Goal: Task Accomplishment & Management: Manage account settings

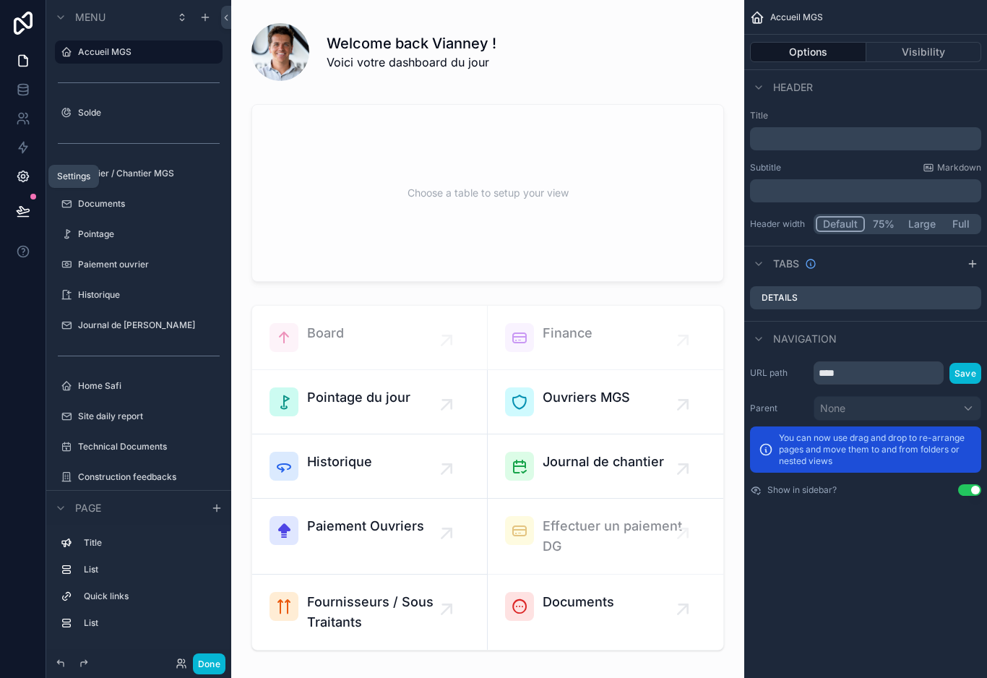
click at [26, 175] on icon at bounding box center [23, 176] width 14 height 14
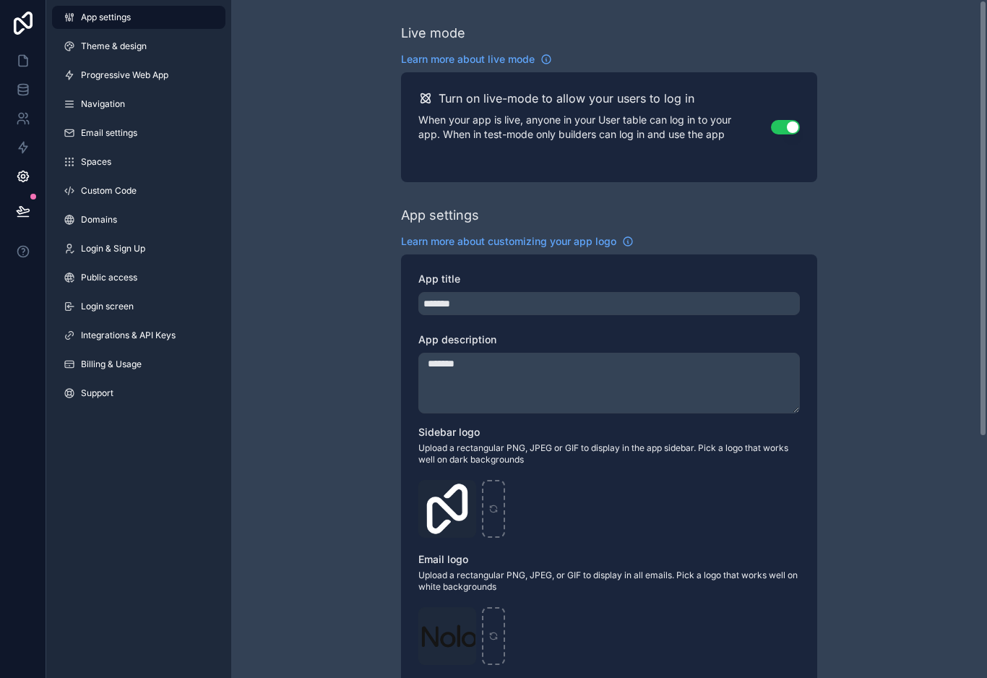
click at [286, 315] on div "Live mode Learn more about live mode Turn on live-mode to allow your users to l…" at bounding box center [609, 559] width 756 height 1118
click at [113, 223] on span "Domains" at bounding box center [99, 220] width 36 height 12
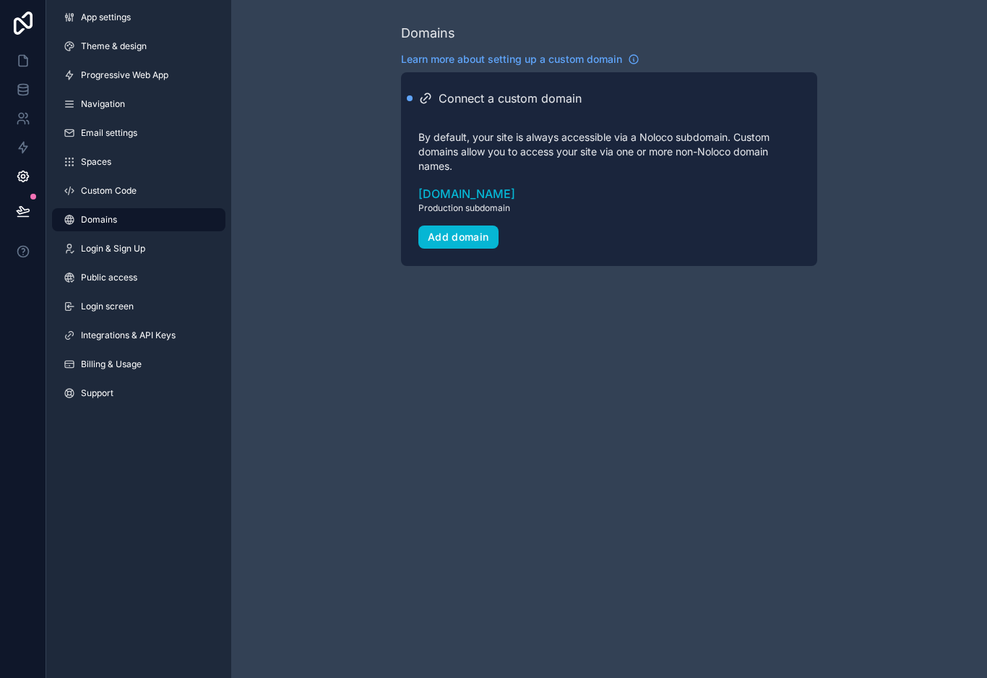
click at [457, 111] on div "Connect a custom domain By default, your site is always accessible via a Noloco…" at bounding box center [608, 169] width 381 height 159
click at [431, 98] on icon "scrollable content" at bounding box center [425, 98] width 14 height 14
click at [438, 233] on div "Add domain" at bounding box center [458, 236] width 61 height 13
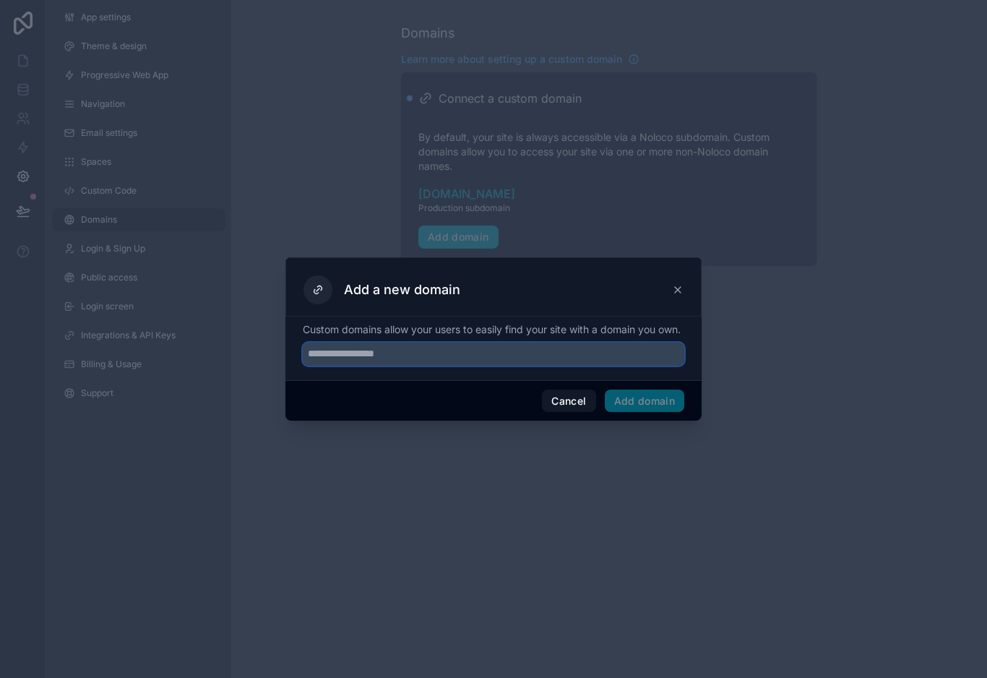
click at [360, 355] on input "text" at bounding box center [493, 353] width 381 height 23
click at [328, 355] on input "**********" at bounding box center [493, 353] width 381 height 23
type input "**********"
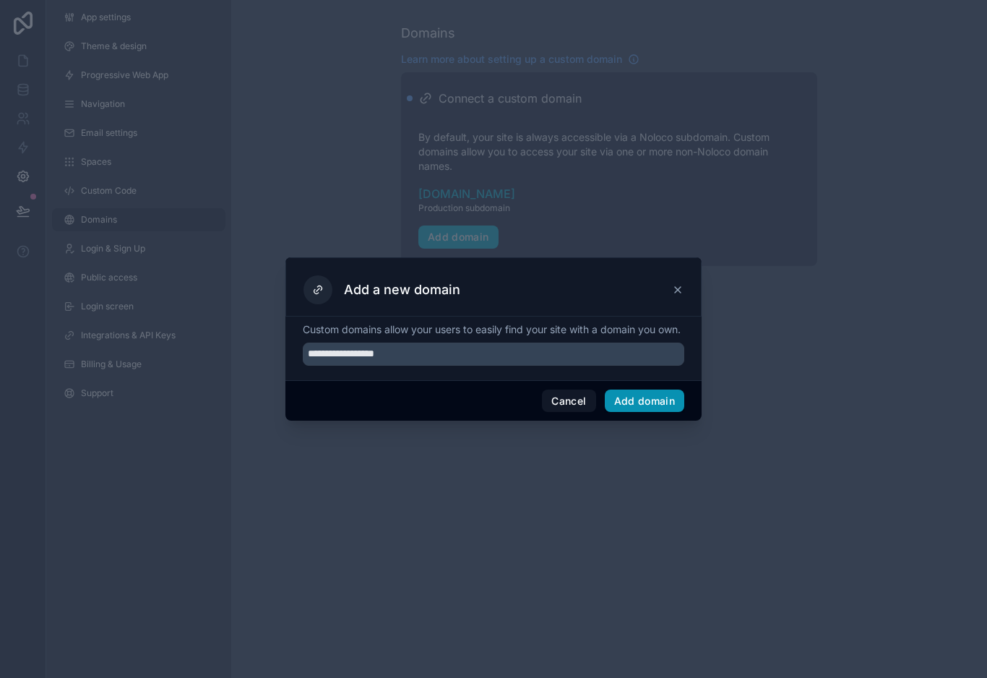
click at [665, 405] on button "Add domain" at bounding box center [645, 400] width 80 height 23
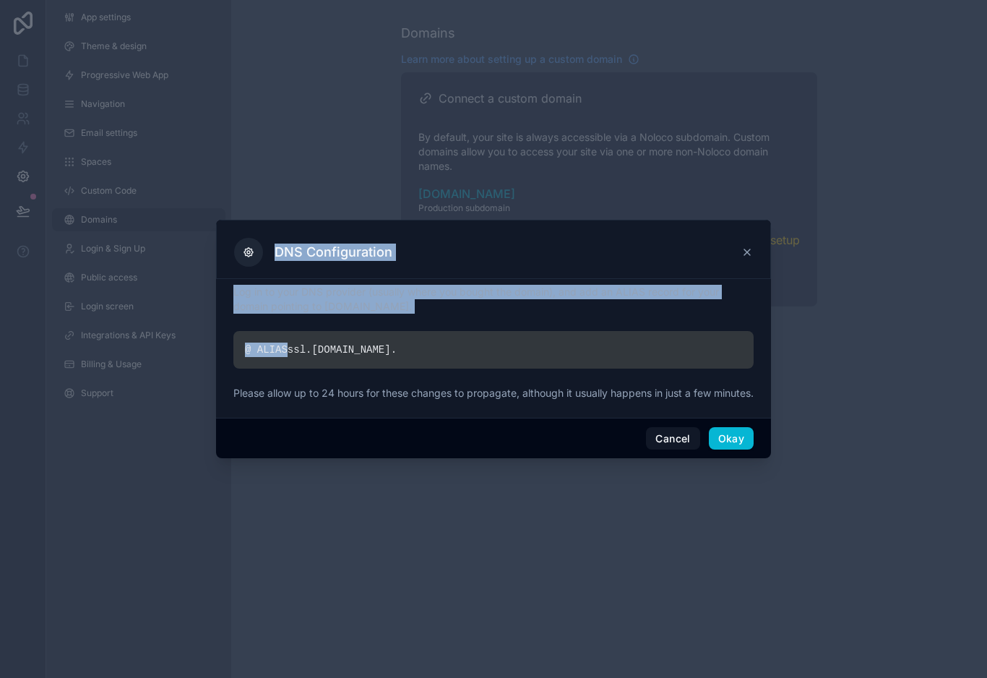
click at [372, 499] on div at bounding box center [493, 339] width 987 height 678
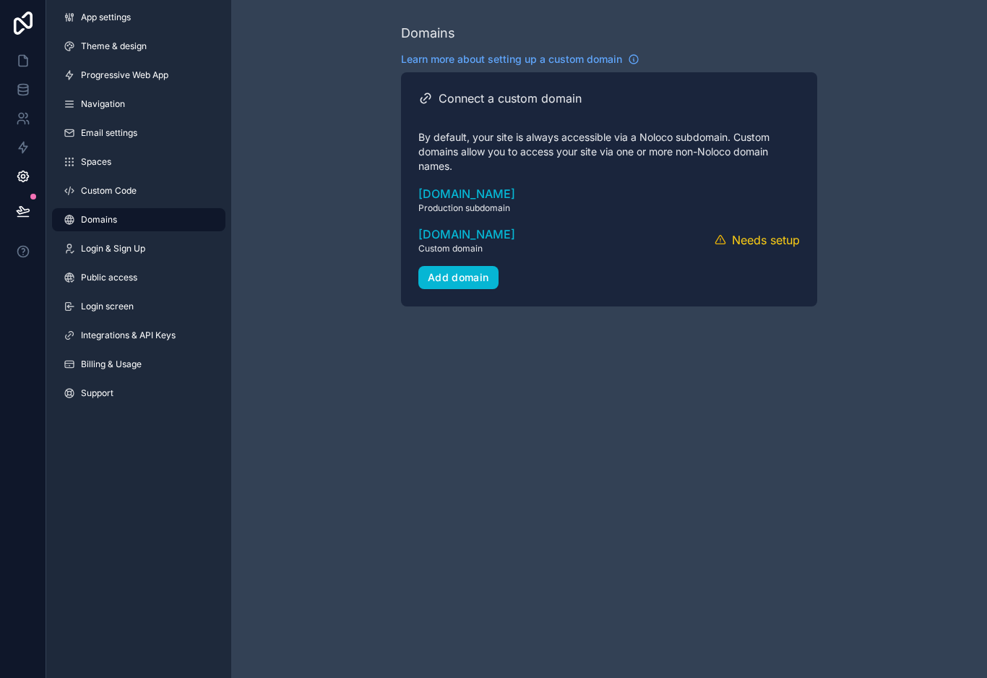
click at [637, 366] on div "Domains Learn more about setting up a custom domain Connect a custom domain By …" at bounding box center [609, 339] width 756 height 678
click at [720, 243] on button "Verify" at bounding box center [713, 240] width 37 height 21
click at [751, 245] on icon "scrollable content" at bounding box center [756, 240] width 14 height 14
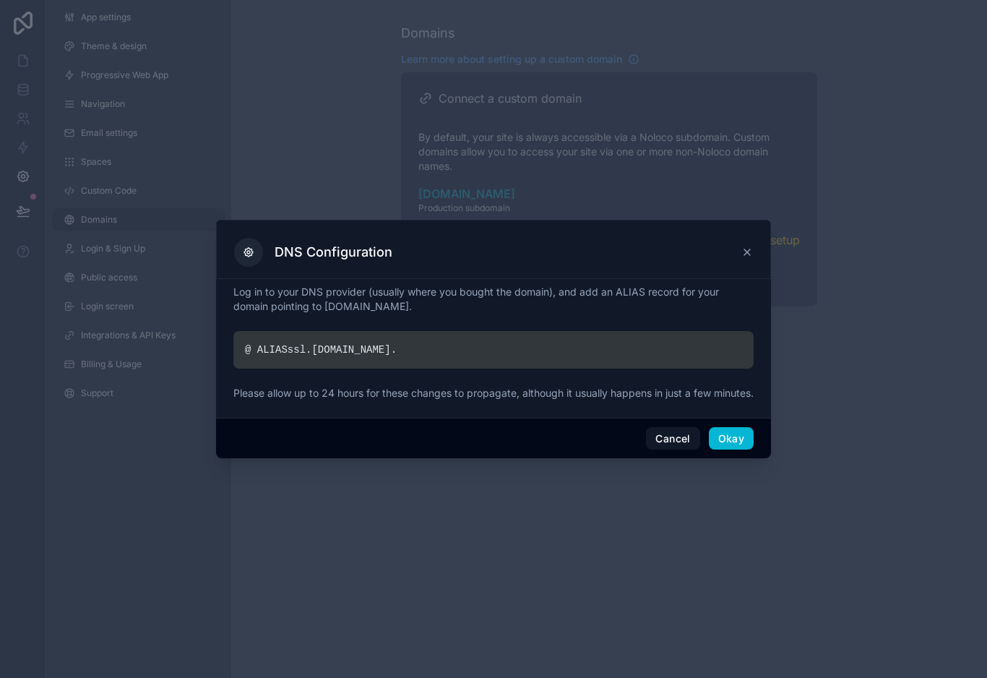
click at [484, 331] on div "@ ALIAS ssl. noloco.co ." at bounding box center [493, 350] width 520 height 38
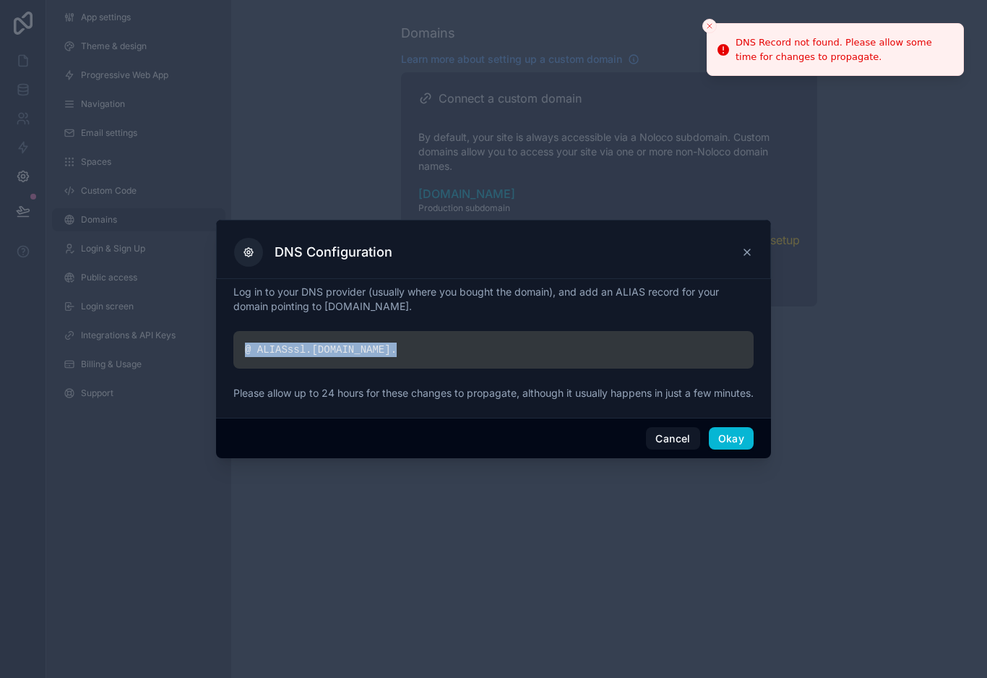
copy div "@ ALIAS ssl. noloco.co ."
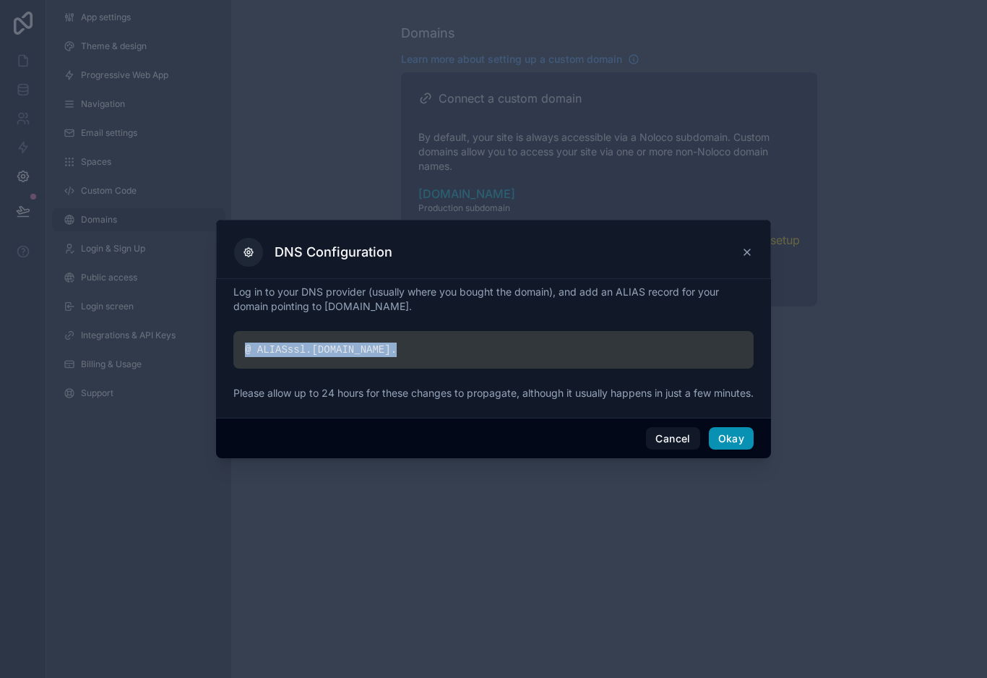
click at [742, 439] on button "Okay" at bounding box center [731, 438] width 45 height 23
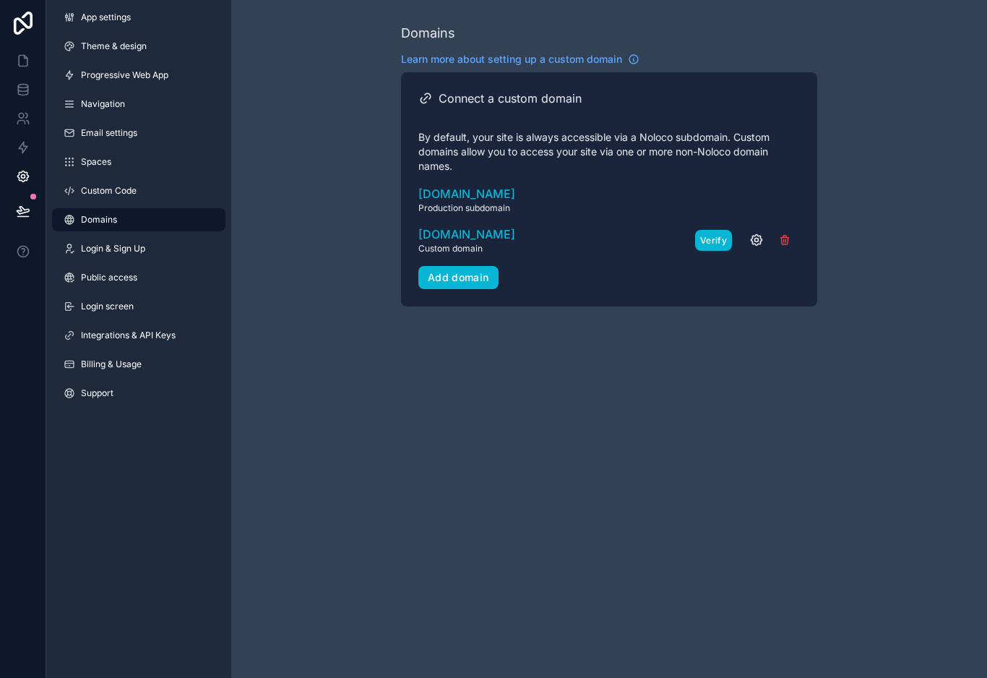
click at [717, 238] on button "Verify" at bounding box center [713, 240] width 37 height 21
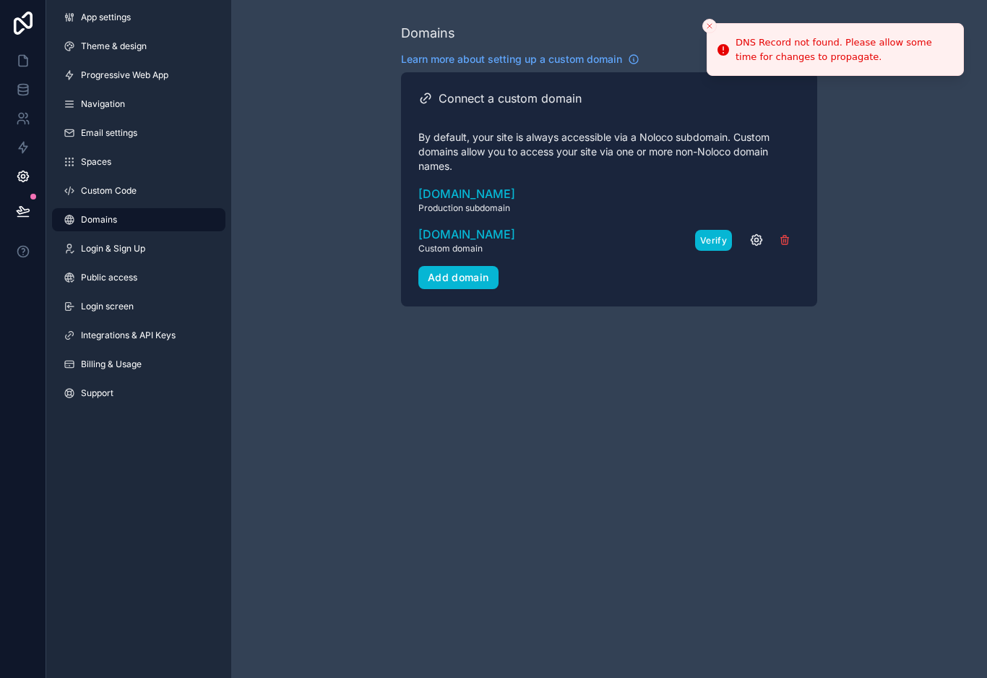
click at [717, 247] on button "Verify" at bounding box center [713, 240] width 37 height 21
click at [718, 238] on button "Verify" at bounding box center [713, 240] width 37 height 21
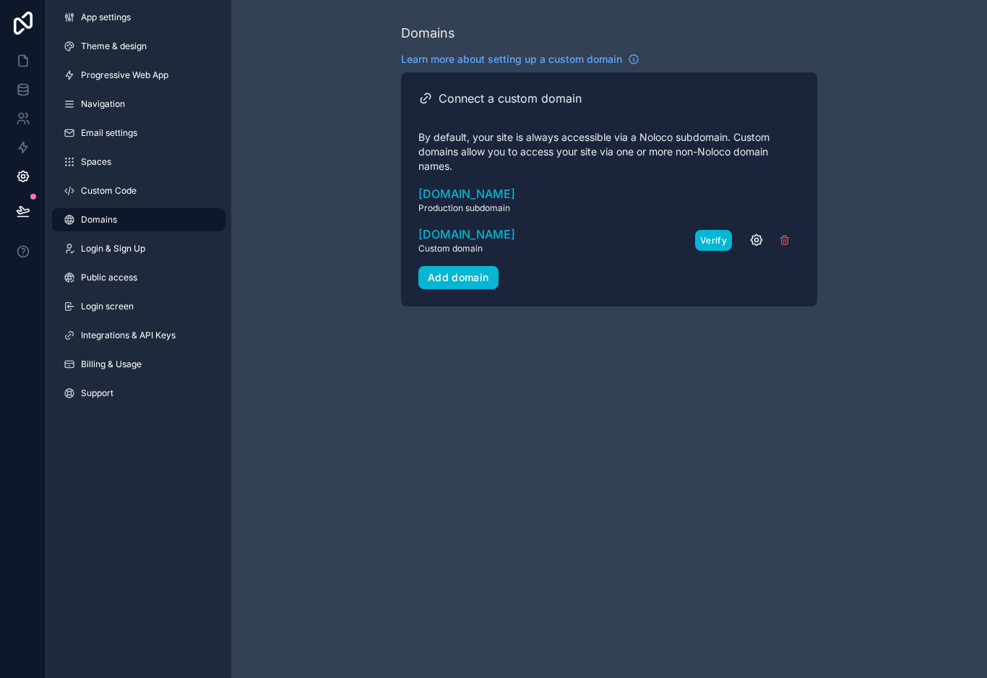
click at [707, 249] on button "Verify" at bounding box center [713, 240] width 37 height 21
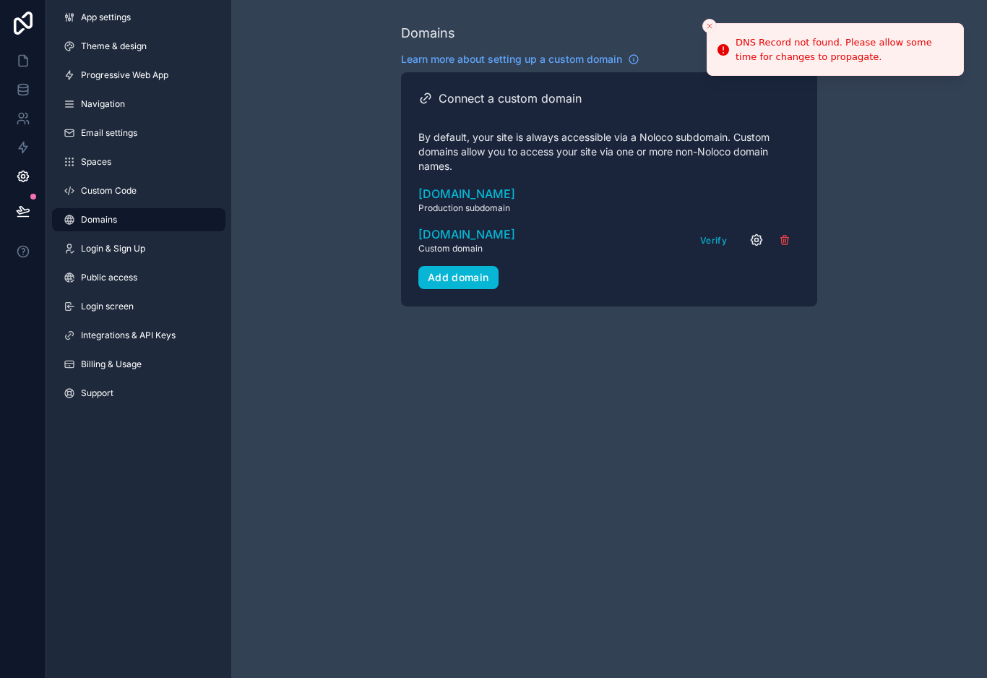
click at [742, 230] on div "Verify" at bounding box center [747, 240] width 105 height 22
click at [758, 242] on icon "scrollable content" at bounding box center [756, 240] width 14 height 14
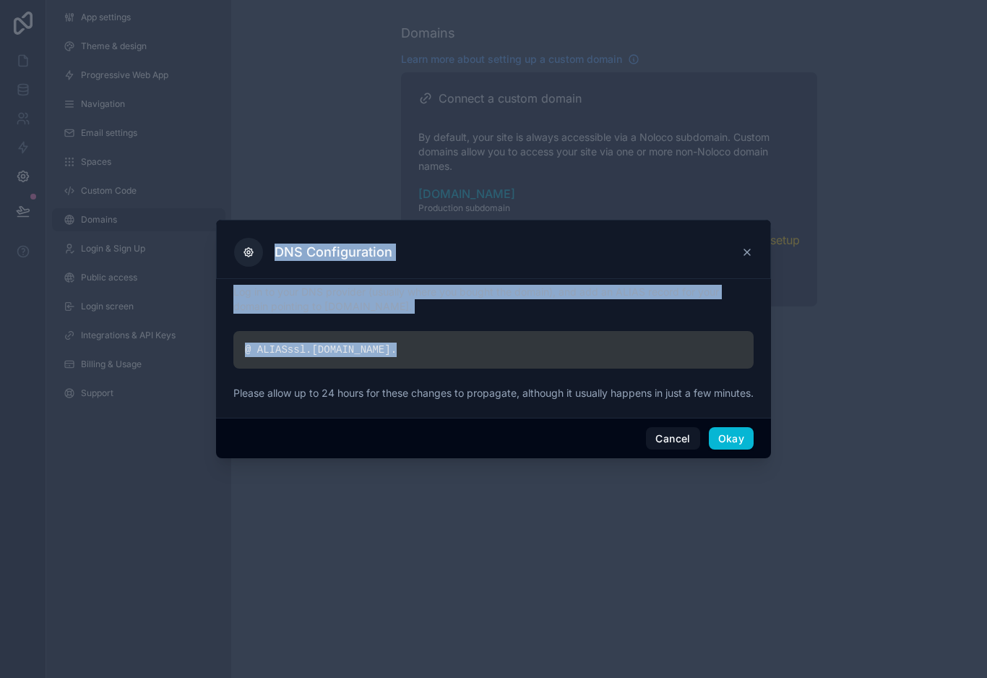
click at [290, 428] on div "Cancel Okay" at bounding box center [493, 438] width 555 height 41
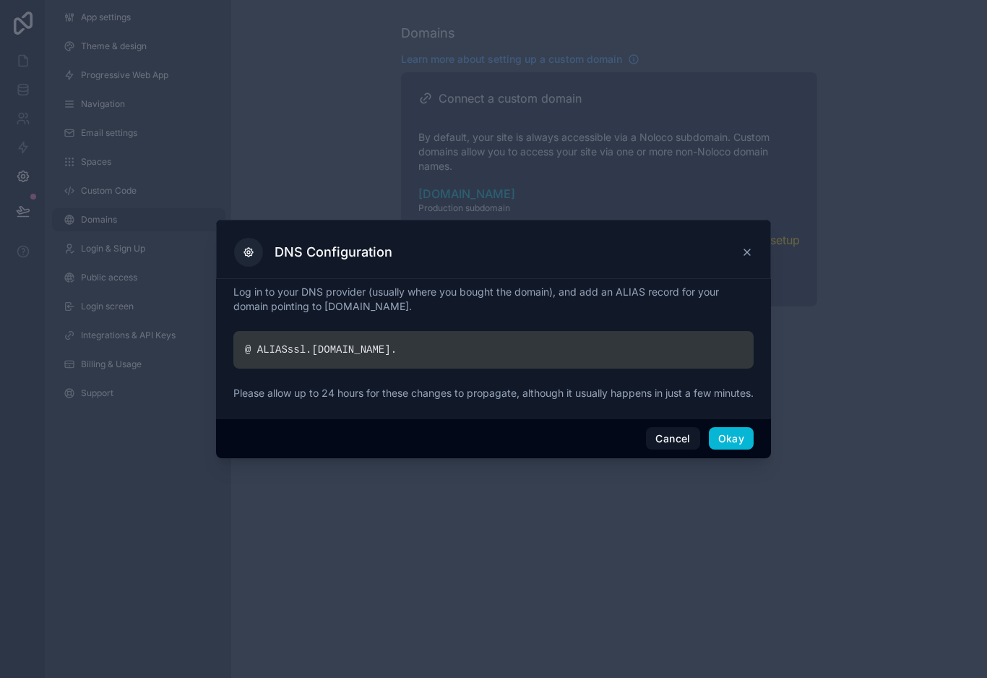
click at [198, 385] on div at bounding box center [493, 339] width 987 height 678
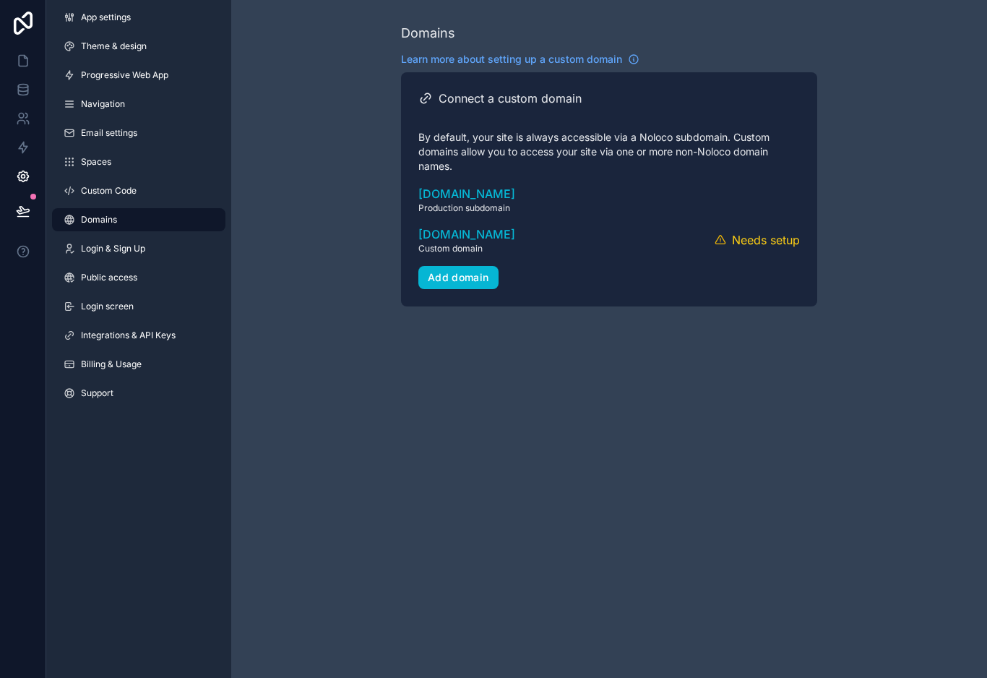
click at [249, 328] on div "Domains Learn more about setting up a custom domain Connect a custom domain By …" at bounding box center [609, 164] width 756 height 329
click at [484, 236] on span "mgsconstruction.sn" at bounding box center [466, 233] width 97 height 17
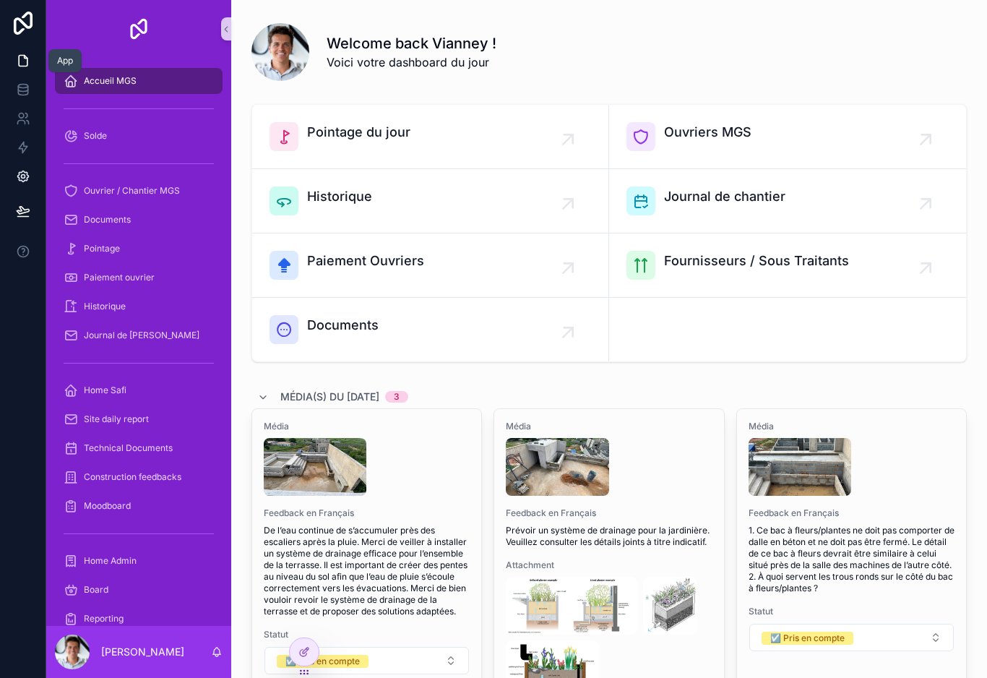
click at [25, 177] on icon at bounding box center [23, 177] width 4 height 4
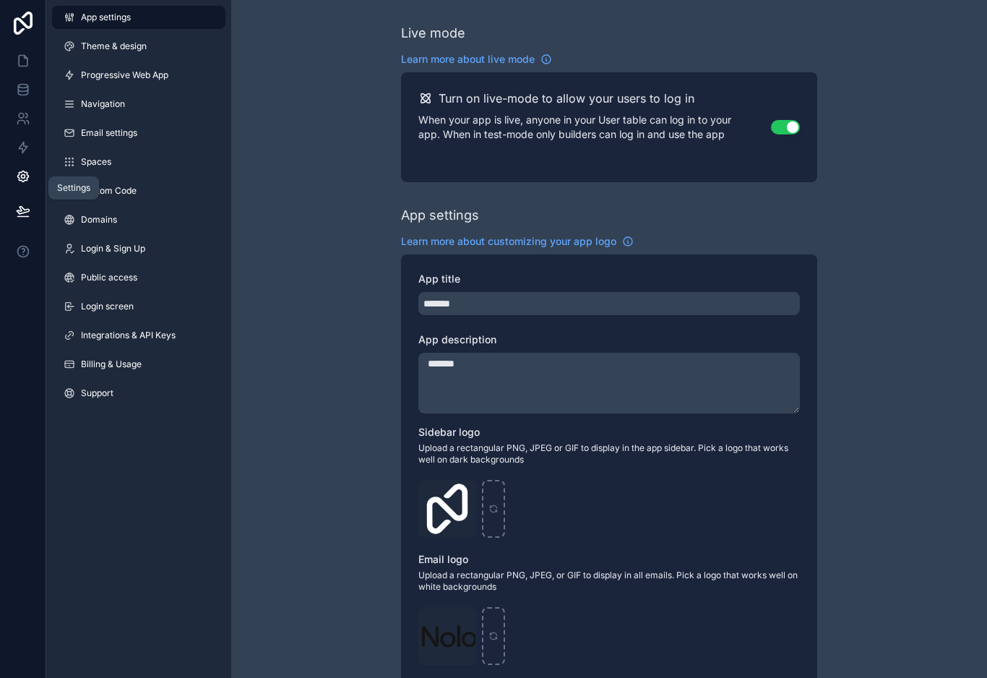
scroll to position [21, 0]
click at [160, 208] on link "Domains" at bounding box center [138, 219] width 173 height 23
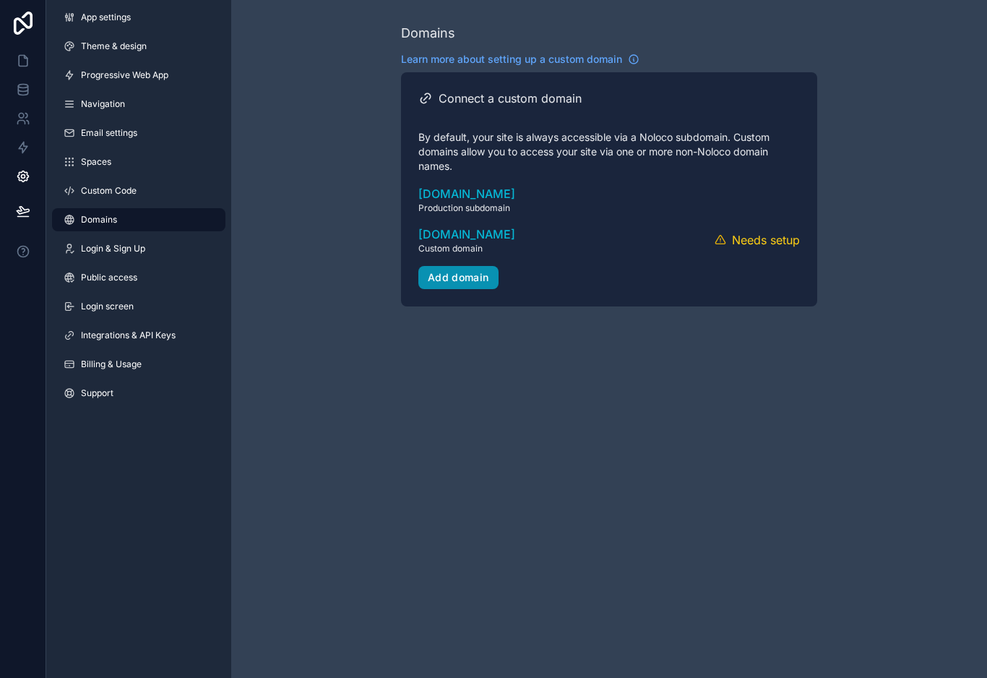
click at [475, 271] on div "Add domain" at bounding box center [458, 277] width 61 height 13
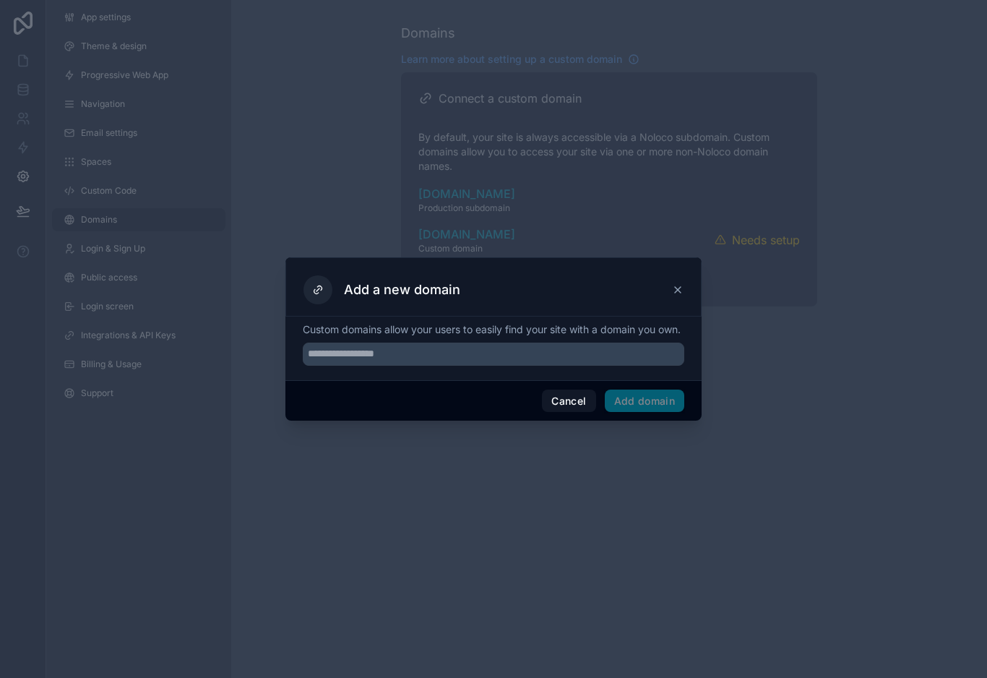
click at [681, 284] on icon at bounding box center [678, 290] width 12 height 12
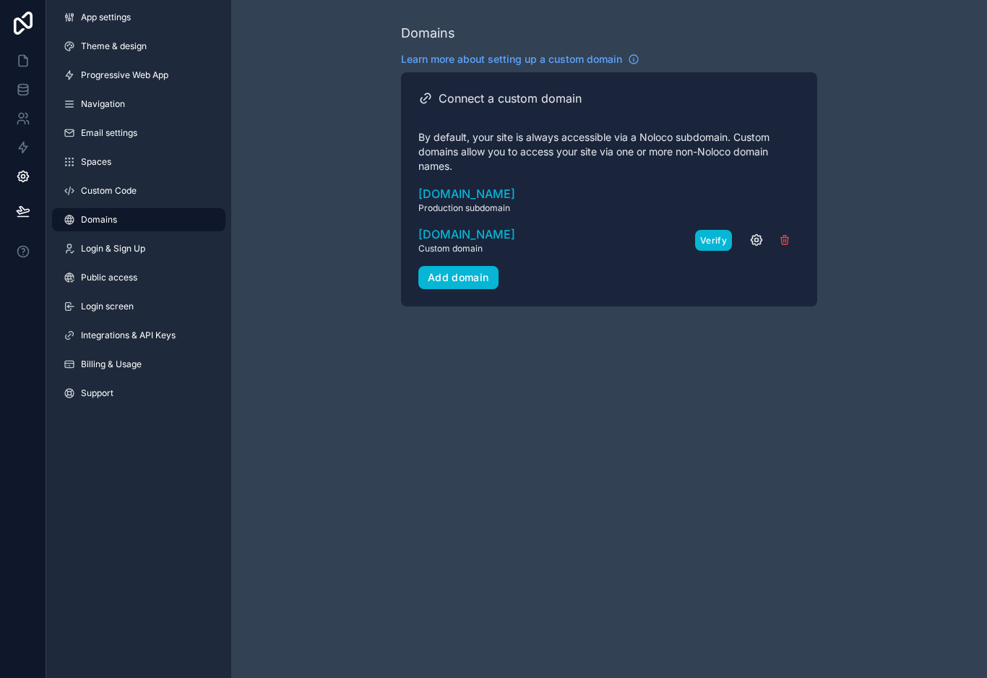
click at [709, 230] on button "Verify" at bounding box center [713, 240] width 37 height 21
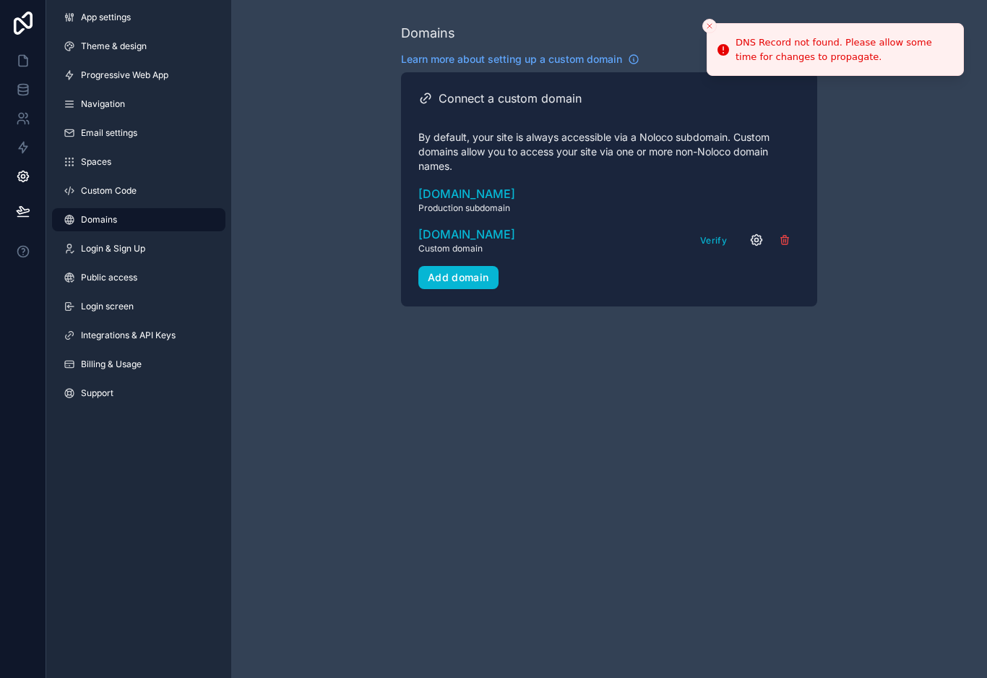
click at [753, 229] on div "Verify" at bounding box center [747, 240] width 105 height 22
click at [760, 235] on icon "scrollable content" at bounding box center [756, 240] width 11 height 11
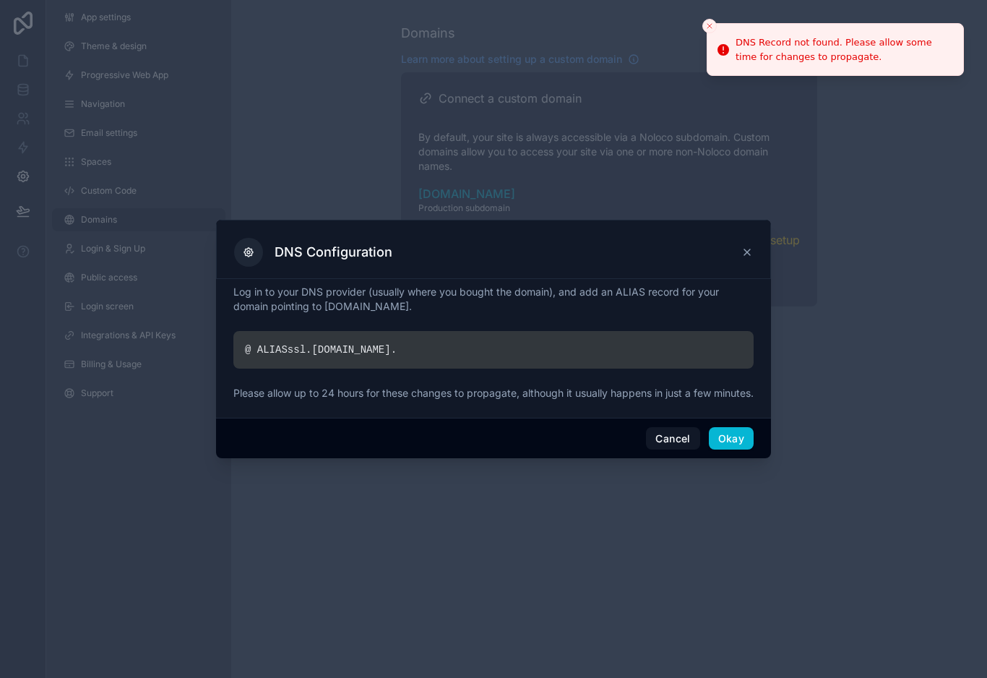
click at [497, 331] on div "@ ALIAS ssl. noloco.co ." at bounding box center [493, 350] width 520 height 38
click at [342, 353] on div "@ ALIAS ssl. noloco.co ." at bounding box center [493, 350] width 520 height 38
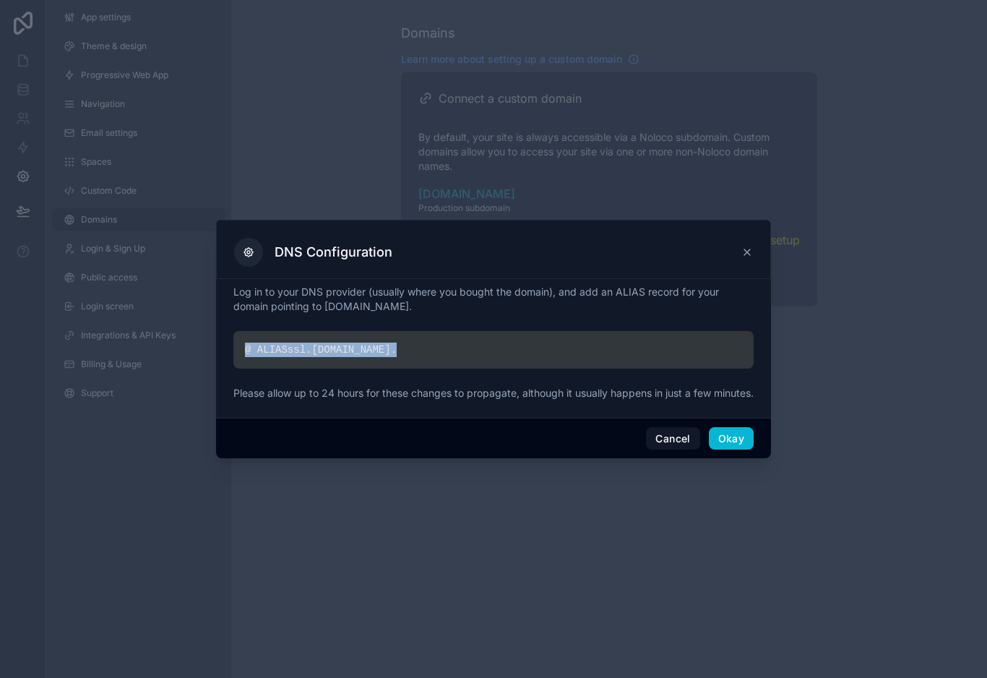
copy div "@ ALIAS ssl. noloco.co ."
click at [666, 433] on button "Cancel" at bounding box center [672, 438] width 53 height 23
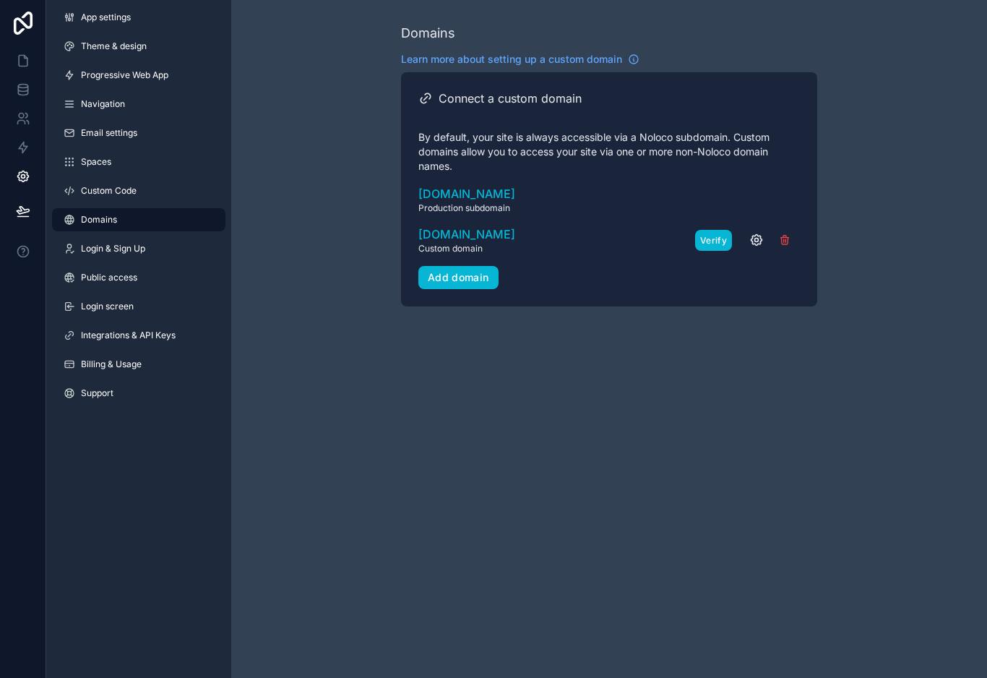
click at [715, 230] on button "Verify" at bounding box center [713, 240] width 37 height 21
click at [709, 230] on button "Verify" at bounding box center [713, 240] width 37 height 21
click at [704, 230] on button "Verify" at bounding box center [713, 240] width 37 height 21
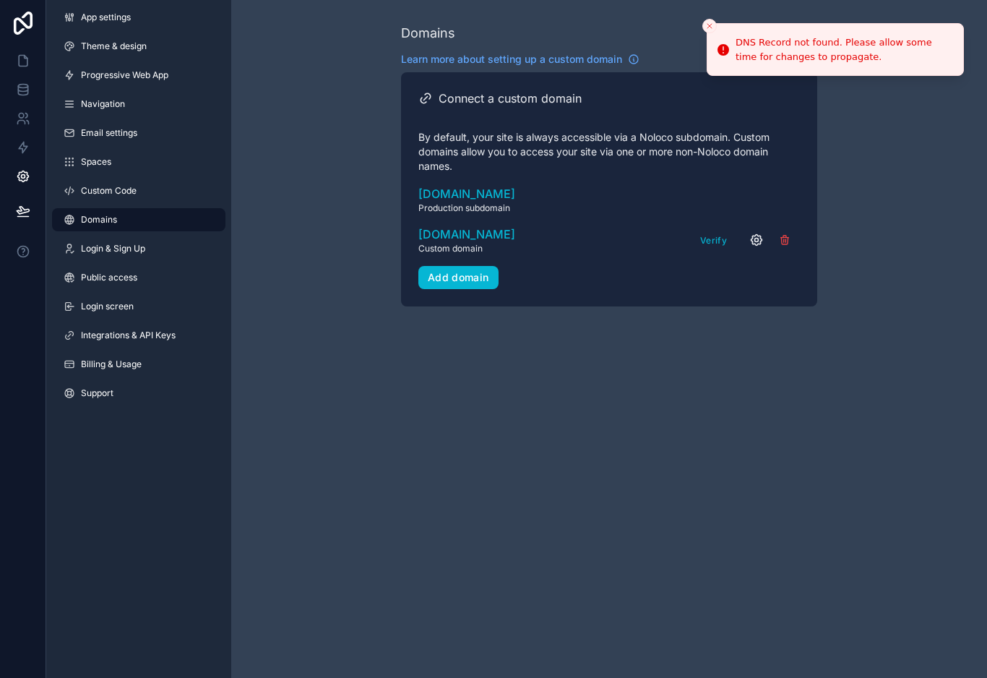
click at [749, 233] on icon "scrollable content" at bounding box center [756, 240] width 14 height 14
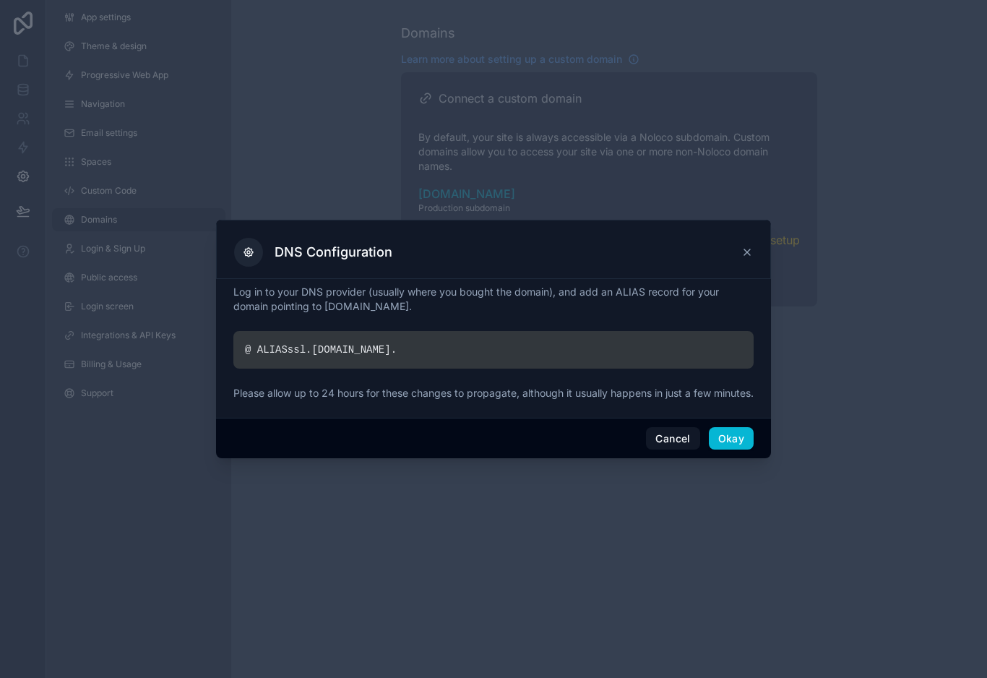
click at [737, 238] on div "DNS Configuration" at bounding box center [493, 252] width 519 height 29
click at [752, 238] on div "DNS Configuration" at bounding box center [493, 252] width 519 height 29
click at [735, 238] on div "DNS Configuration" at bounding box center [493, 252] width 519 height 29
click at [752, 246] on icon at bounding box center [747, 252] width 12 height 12
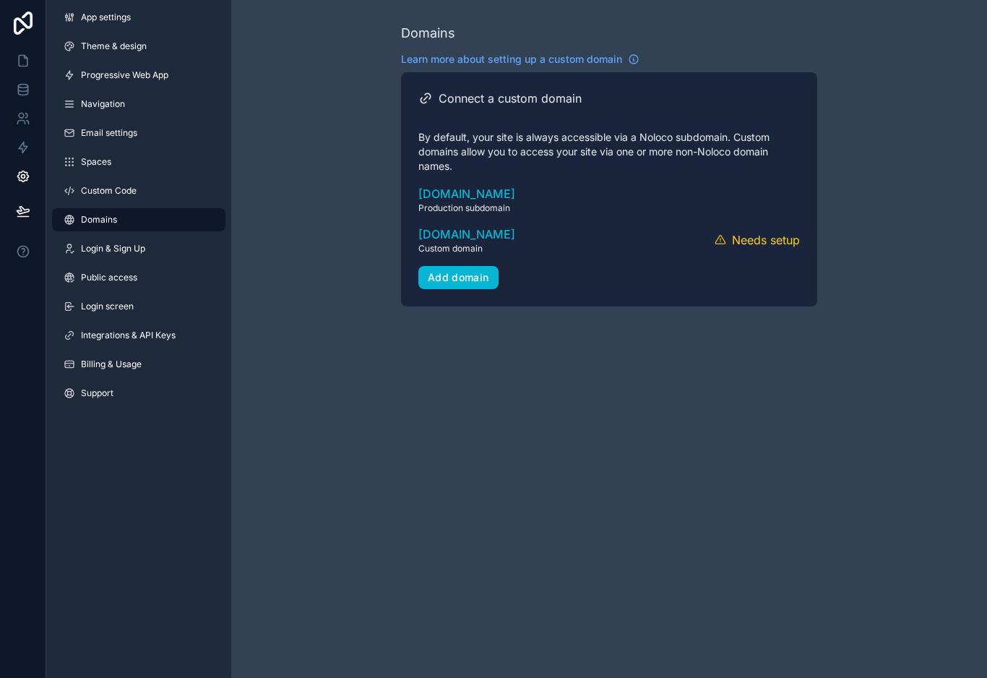
click at [801, 215] on div "Connect a custom domain By default, your site is always accessible via a Noloco…" at bounding box center [609, 189] width 416 height 234
click at [786, 234] on icon "scrollable content" at bounding box center [785, 240] width 12 height 12
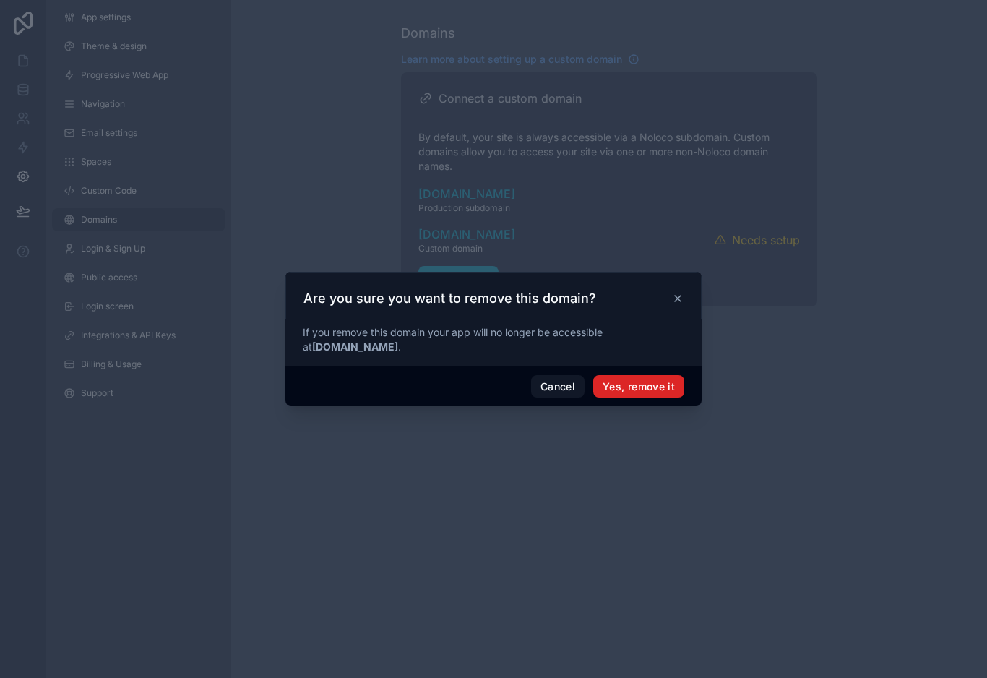
click at [668, 384] on button "Yes, remove it" at bounding box center [638, 386] width 91 height 23
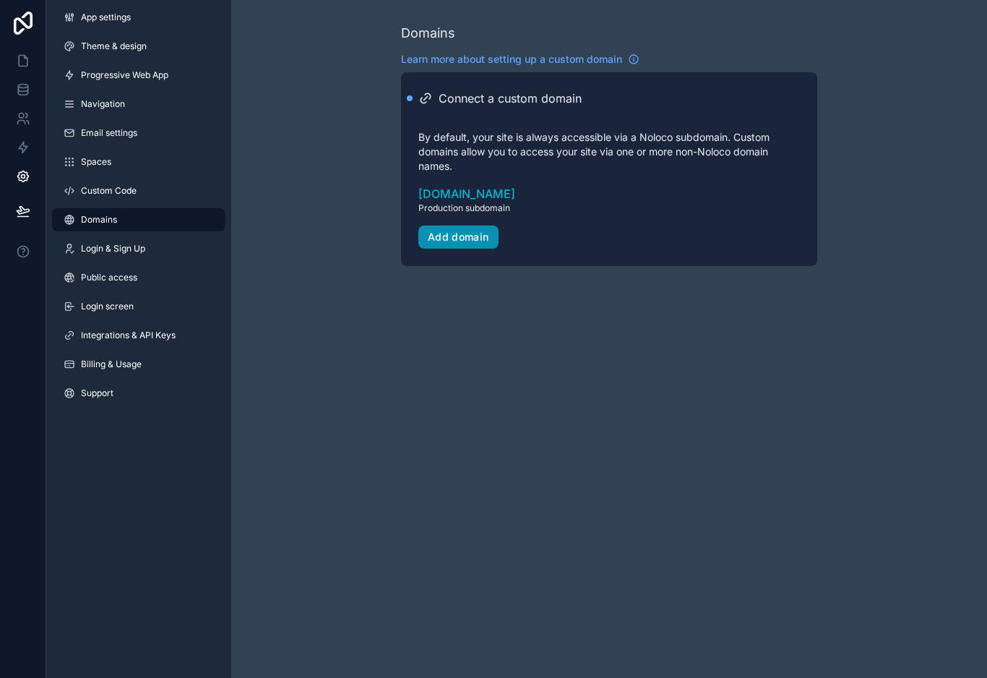
click at [476, 230] on div "Add domain" at bounding box center [458, 236] width 61 height 13
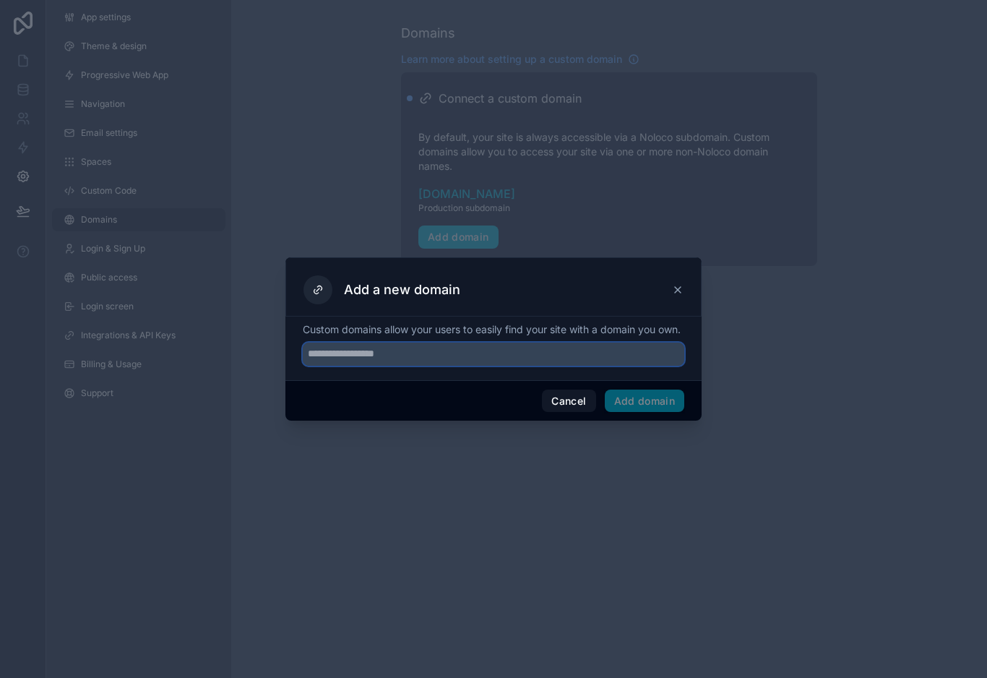
click at [472, 350] on input "text" at bounding box center [493, 353] width 381 height 23
type input "**********"
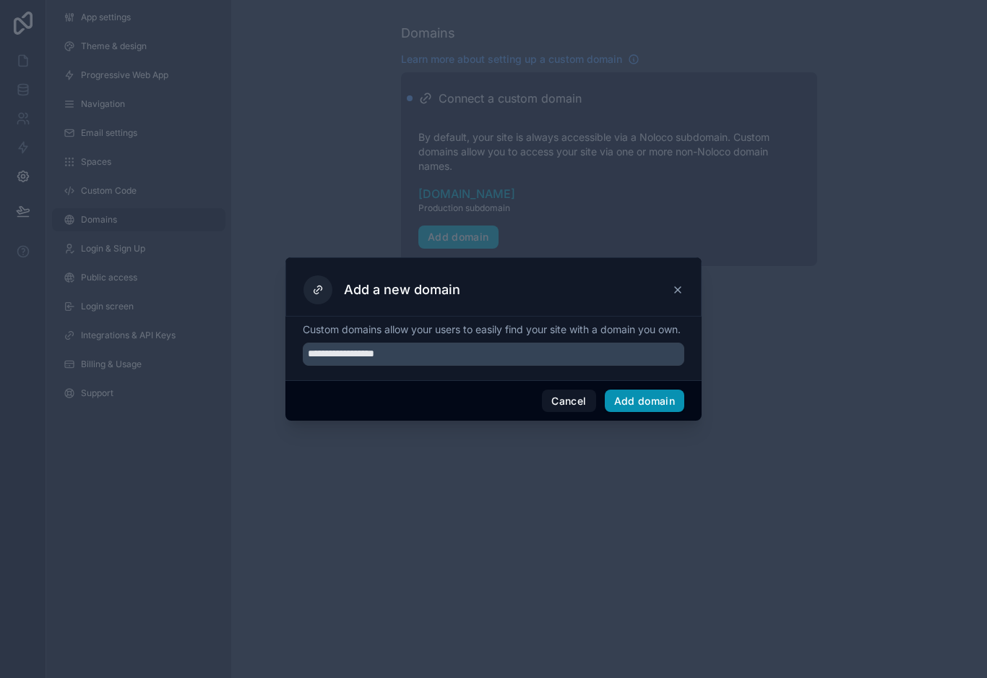
click at [637, 391] on button "Add domain" at bounding box center [645, 400] width 80 height 23
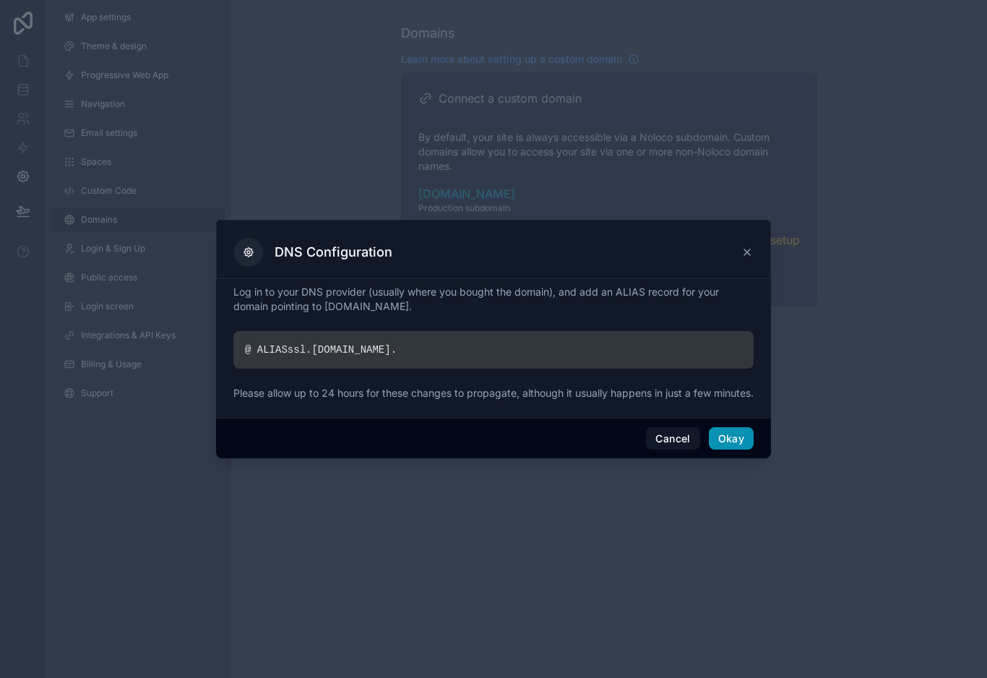
click at [733, 440] on button "Okay" at bounding box center [731, 438] width 45 height 23
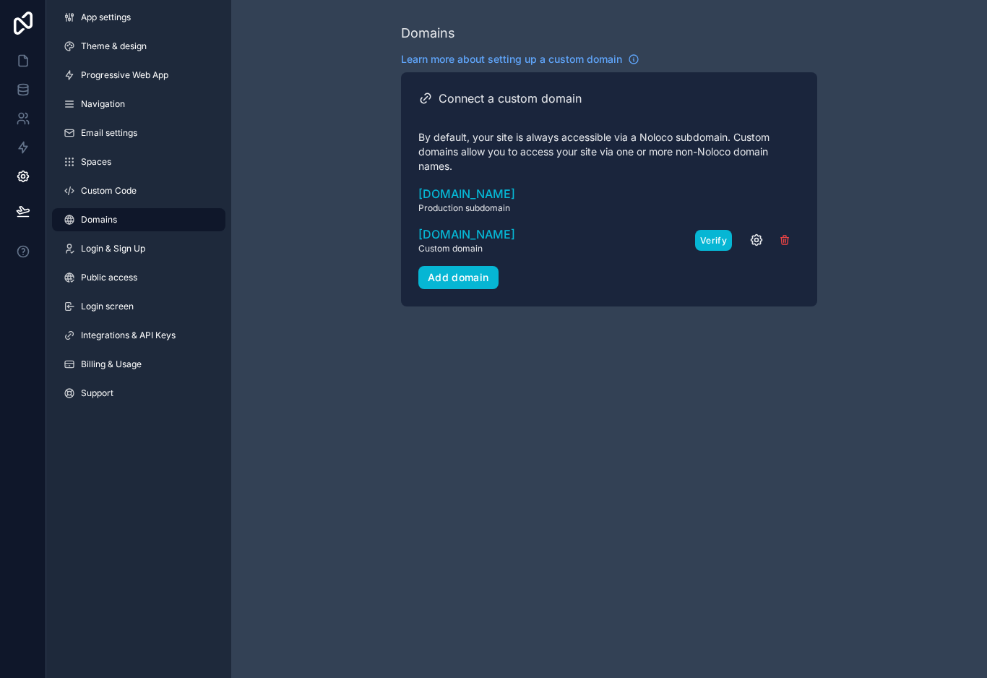
click at [708, 230] on button "Verify" at bounding box center [713, 240] width 37 height 21
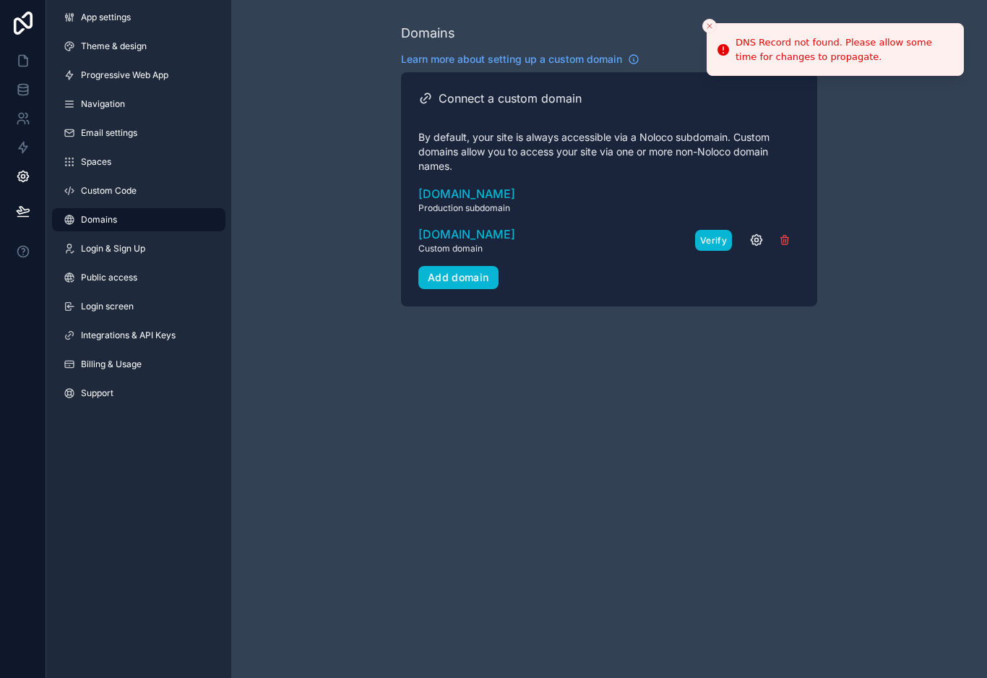
click at [713, 230] on button "Verify" at bounding box center [713, 240] width 37 height 21
click at [155, 253] on link "Login & Sign Up" at bounding box center [138, 248] width 173 height 23
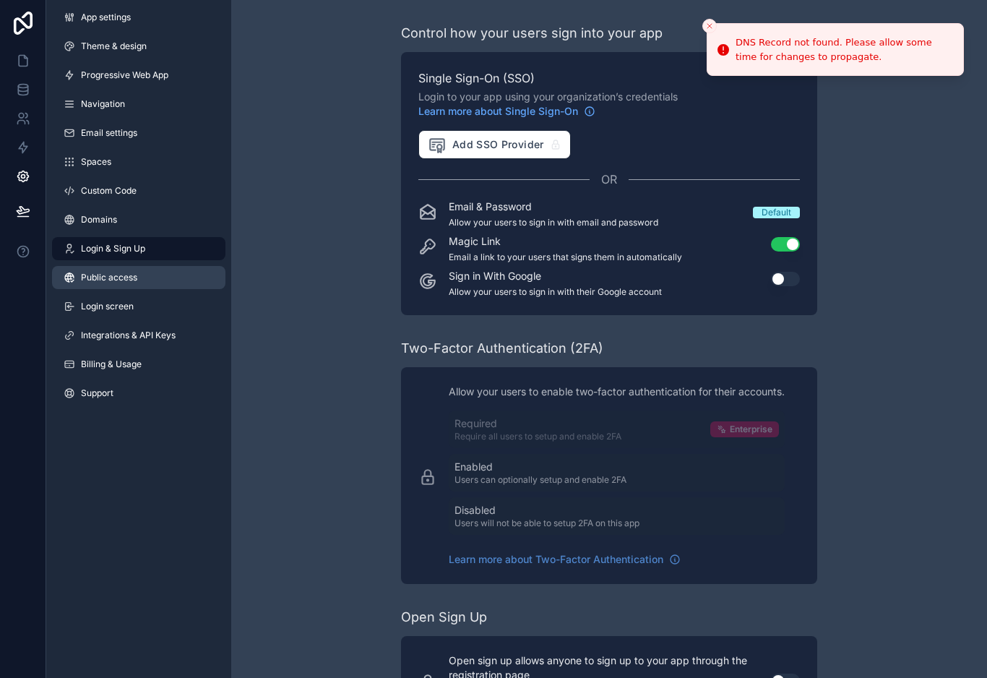
click at [156, 285] on link "Public access" at bounding box center [138, 277] width 173 height 23
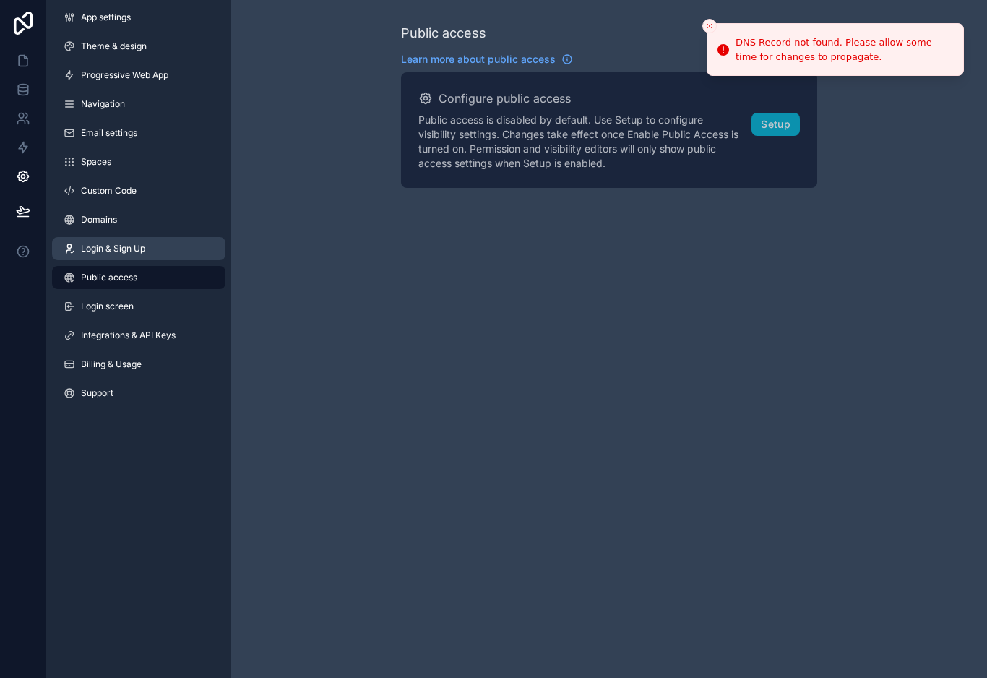
click at [168, 257] on link "Login & Sign Up" at bounding box center [138, 248] width 173 height 23
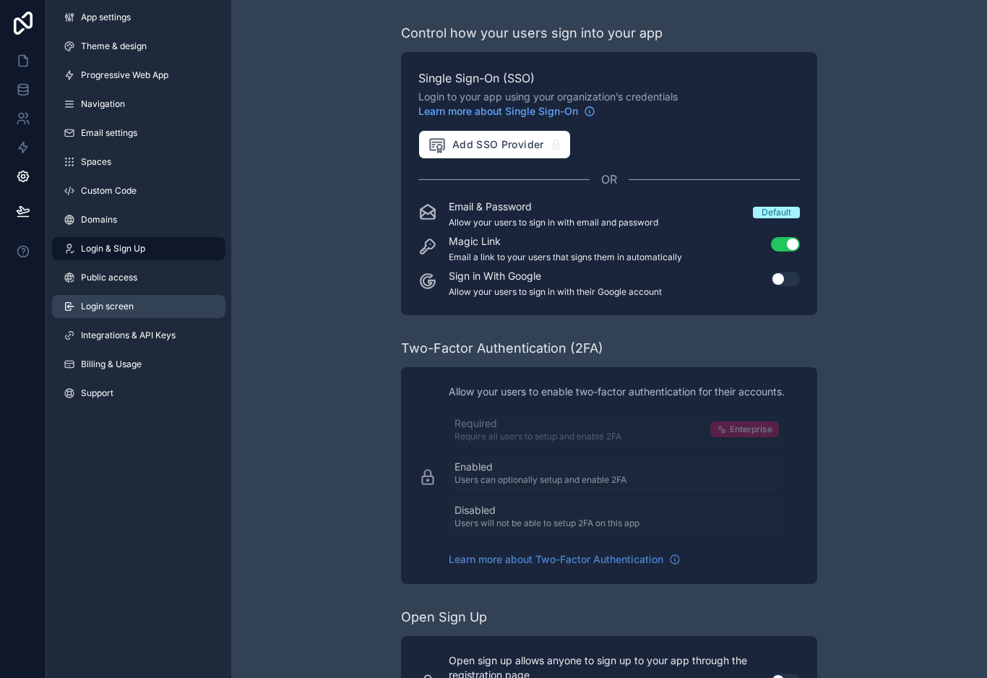
click at [152, 316] on link "Login screen" at bounding box center [138, 306] width 173 height 23
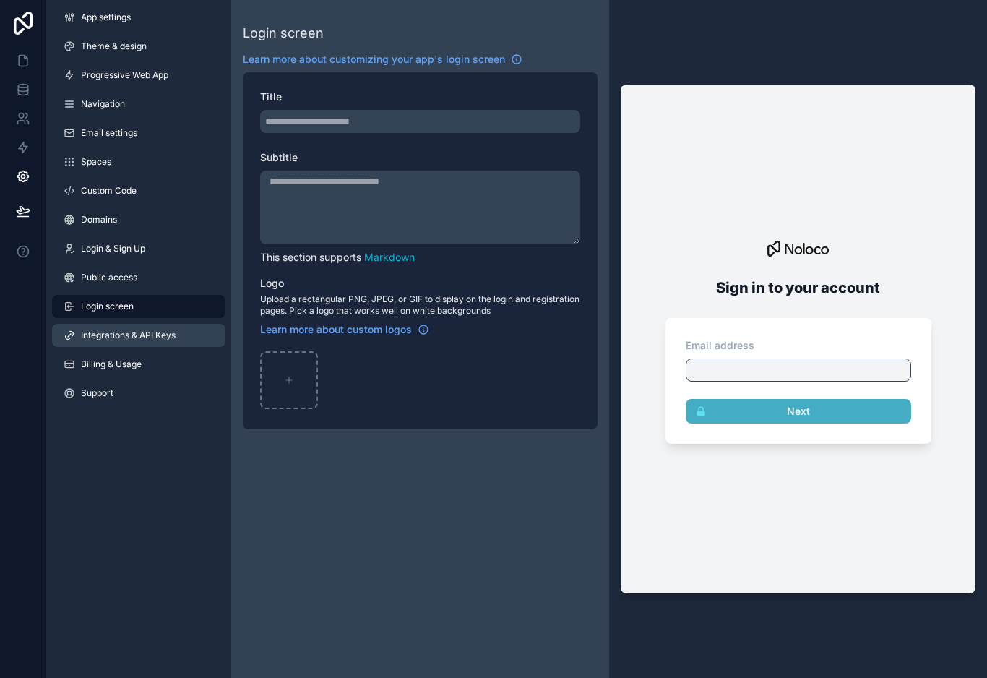
click at [150, 340] on span "Integrations & API Keys" at bounding box center [128, 335] width 95 height 12
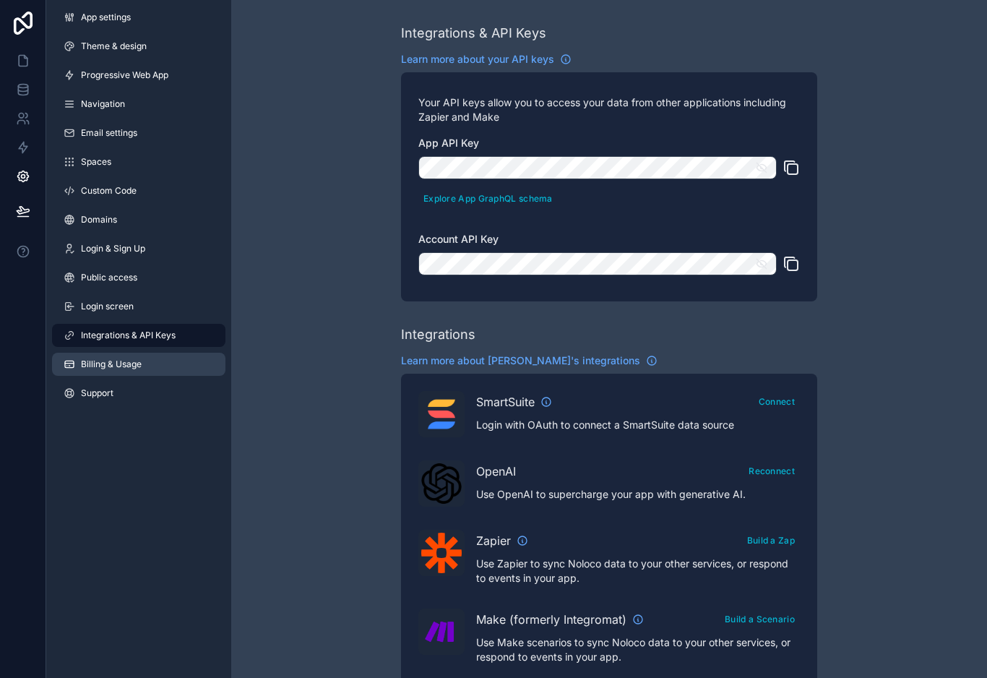
click at [137, 371] on link "Billing & Usage" at bounding box center [138, 364] width 173 height 23
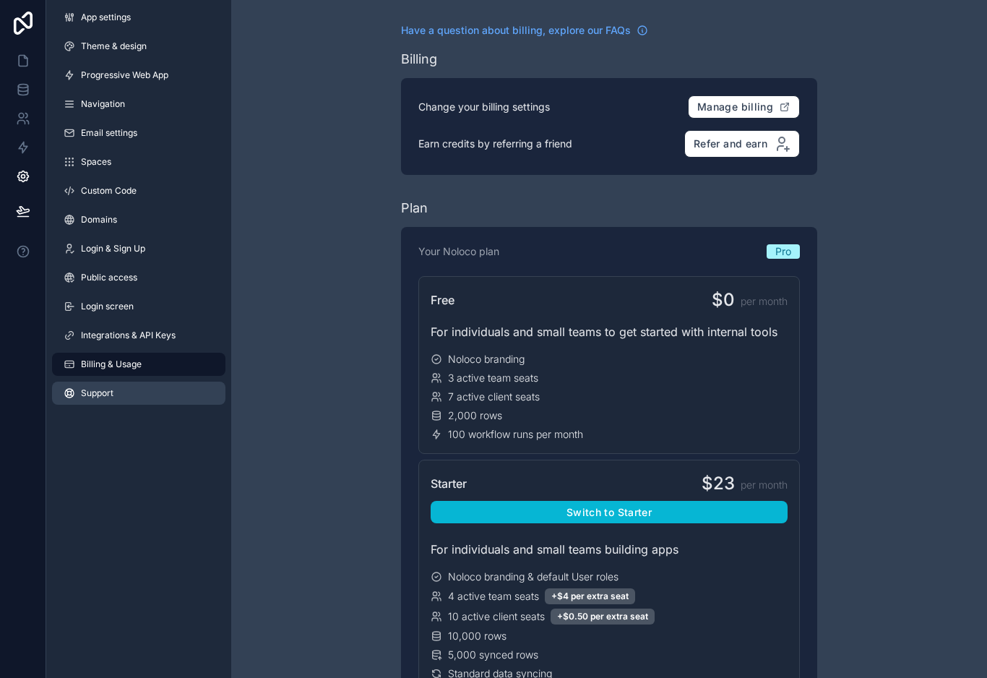
click at [126, 387] on link "Support" at bounding box center [138, 392] width 173 height 23
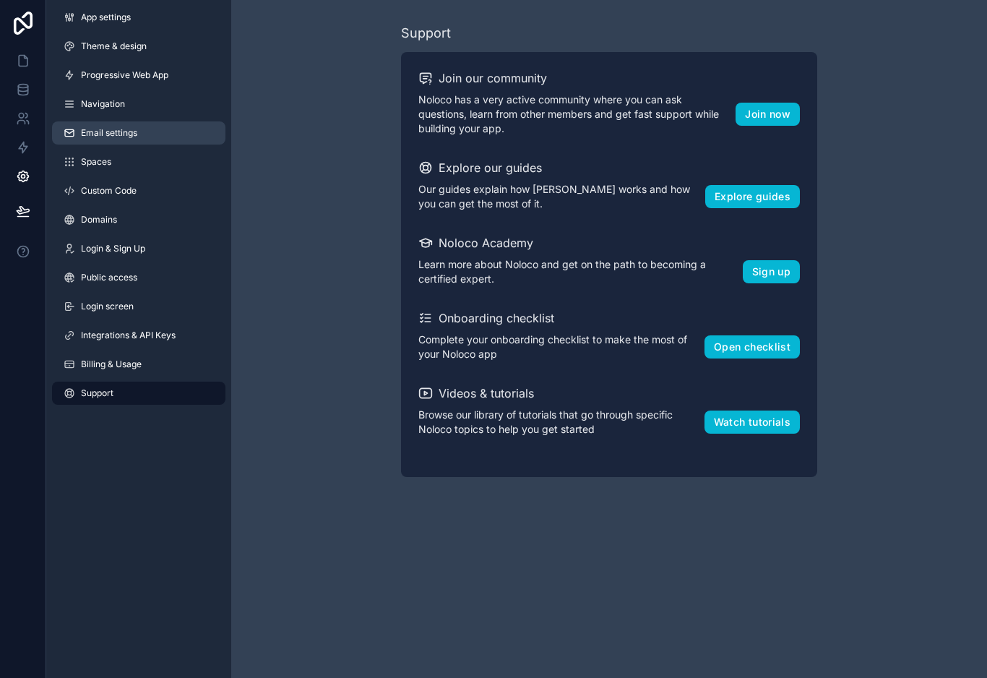
click at [117, 123] on link "Email settings" at bounding box center [138, 132] width 173 height 23
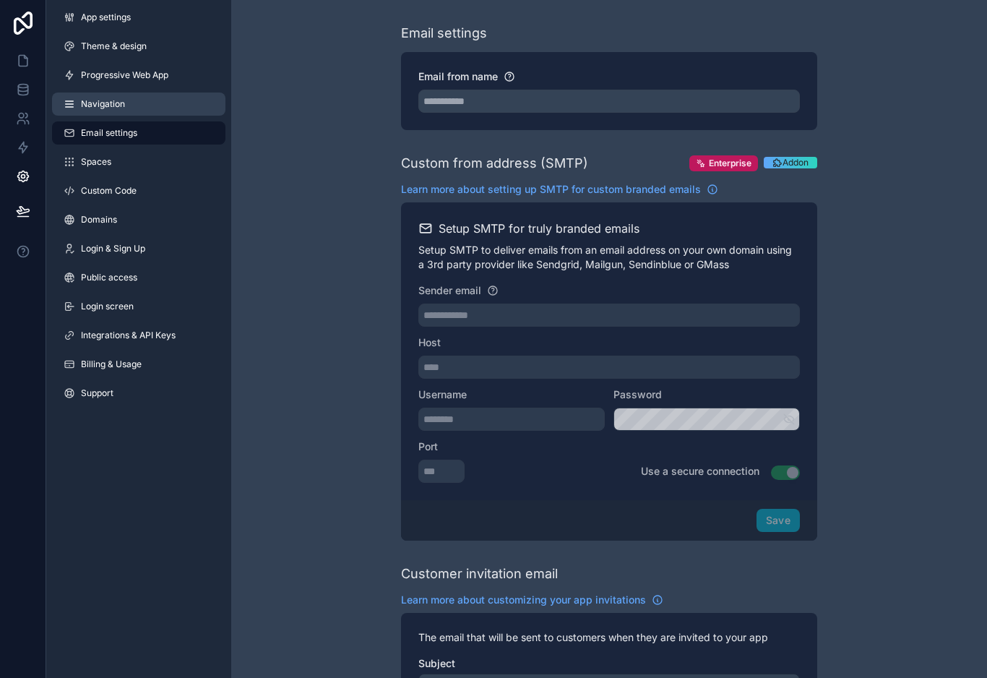
click at [134, 104] on link "Navigation" at bounding box center [138, 103] width 173 height 23
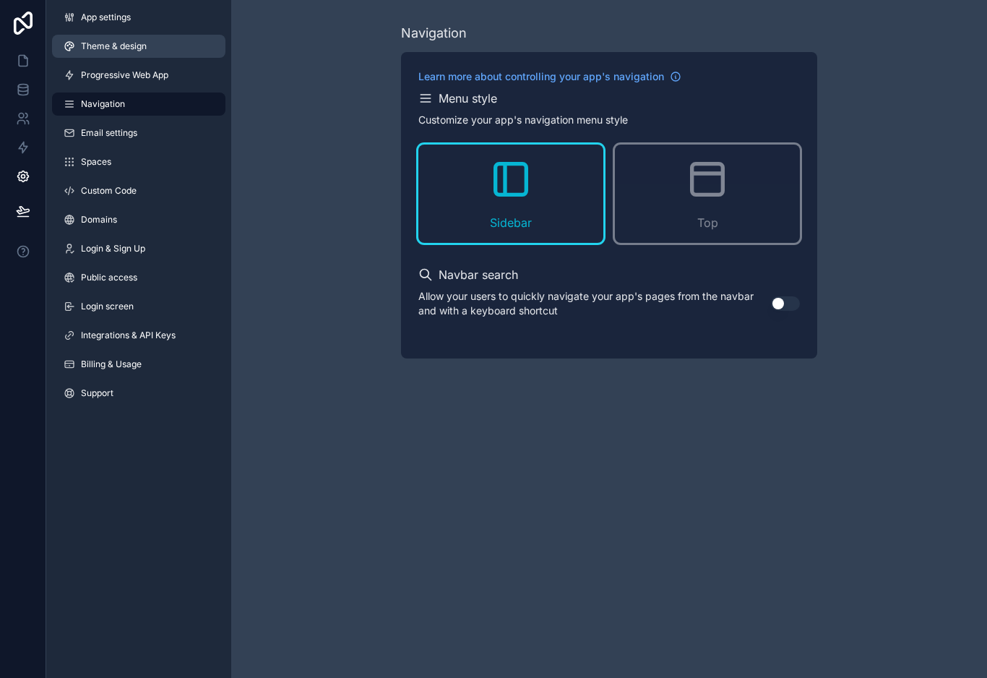
click at [151, 56] on link "Theme & design" at bounding box center [138, 46] width 173 height 23
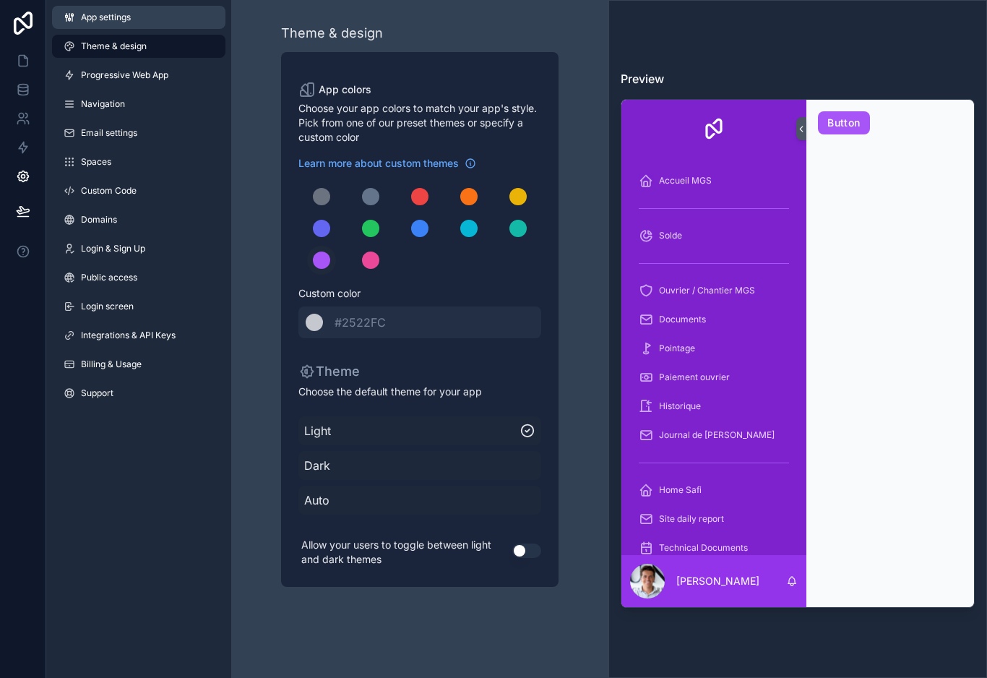
click at [173, 22] on link "App settings" at bounding box center [138, 17] width 173 height 23
click at [28, 22] on icon at bounding box center [23, 23] width 29 height 23
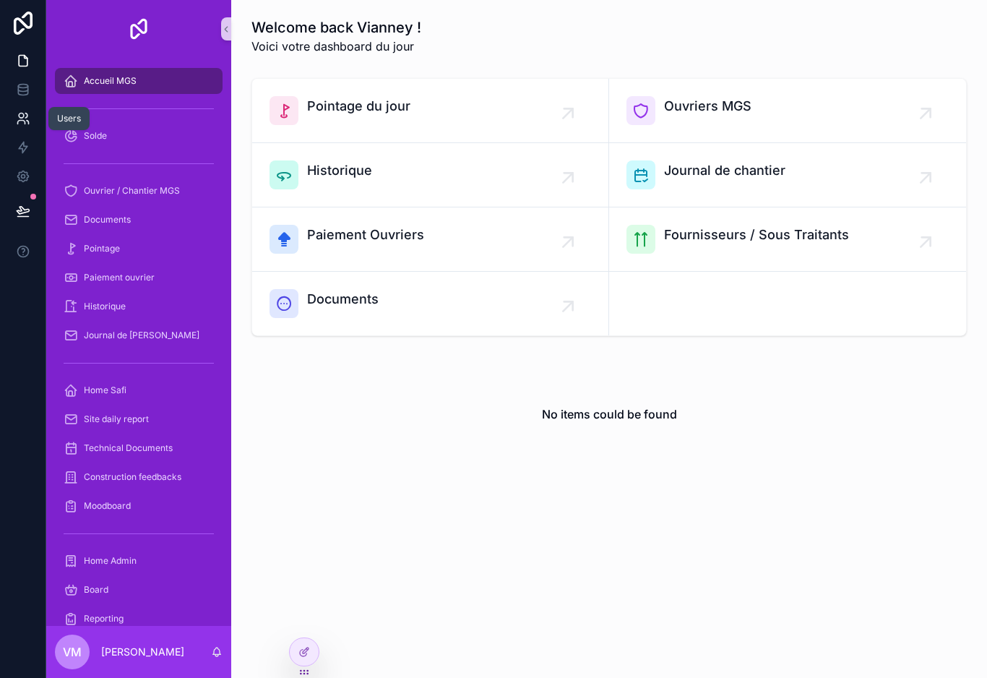
click at [30, 113] on icon at bounding box center [23, 118] width 14 height 14
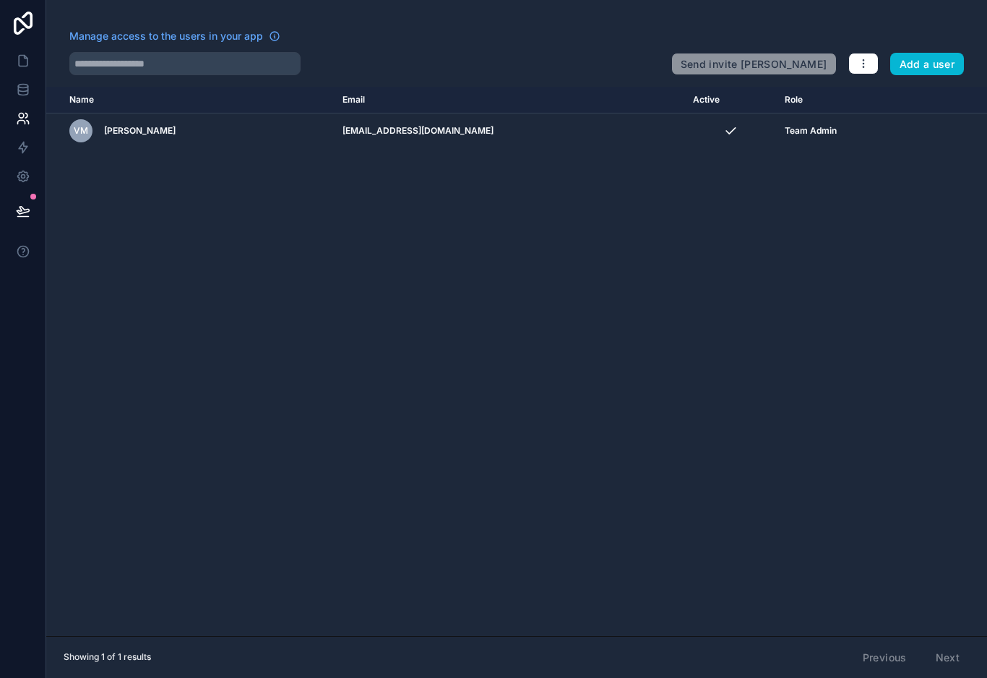
click at [38, 4] on link at bounding box center [23, 23] width 46 height 46
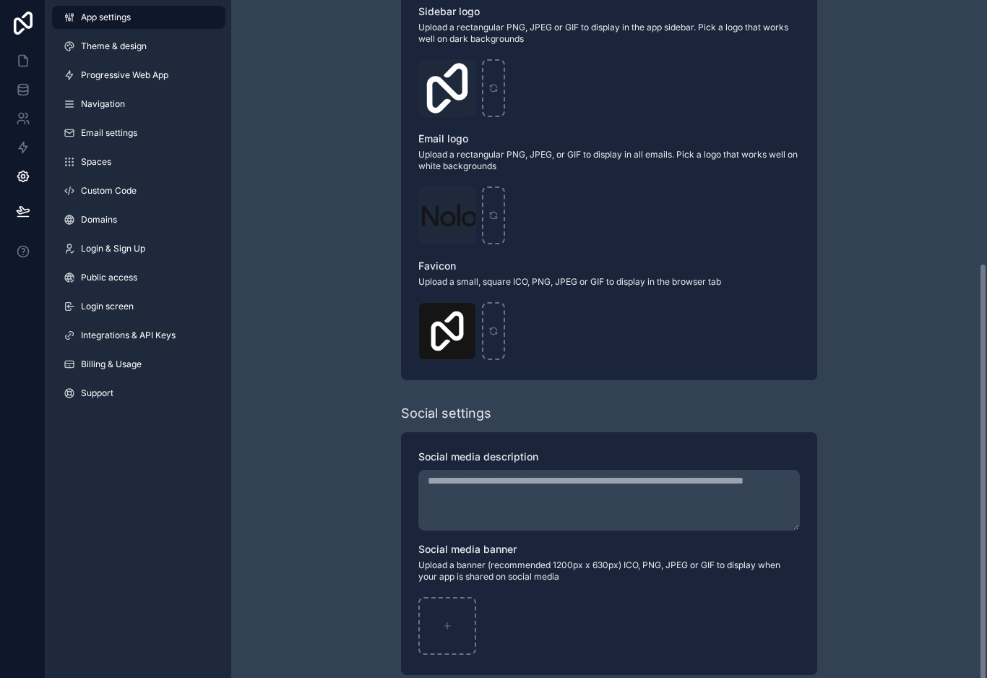
scroll to position [420, 0]
click at [150, 208] on link "Domains" at bounding box center [138, 219] width 173 height 23
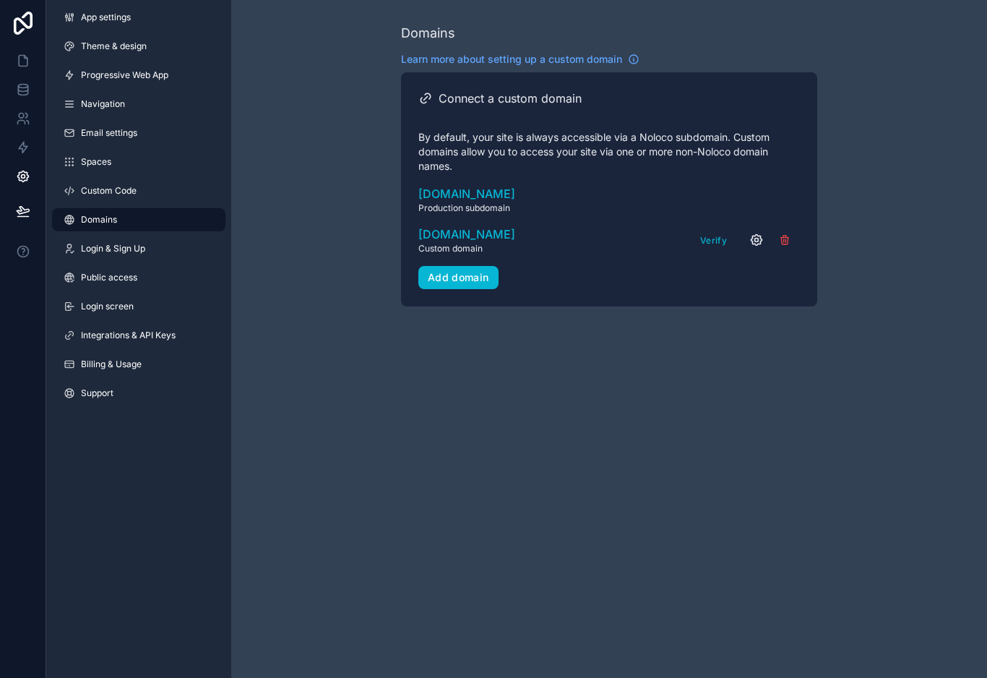
click at [760, 235] on icon "scrollable content" at bounding box center [756, 240] width 11 height 11
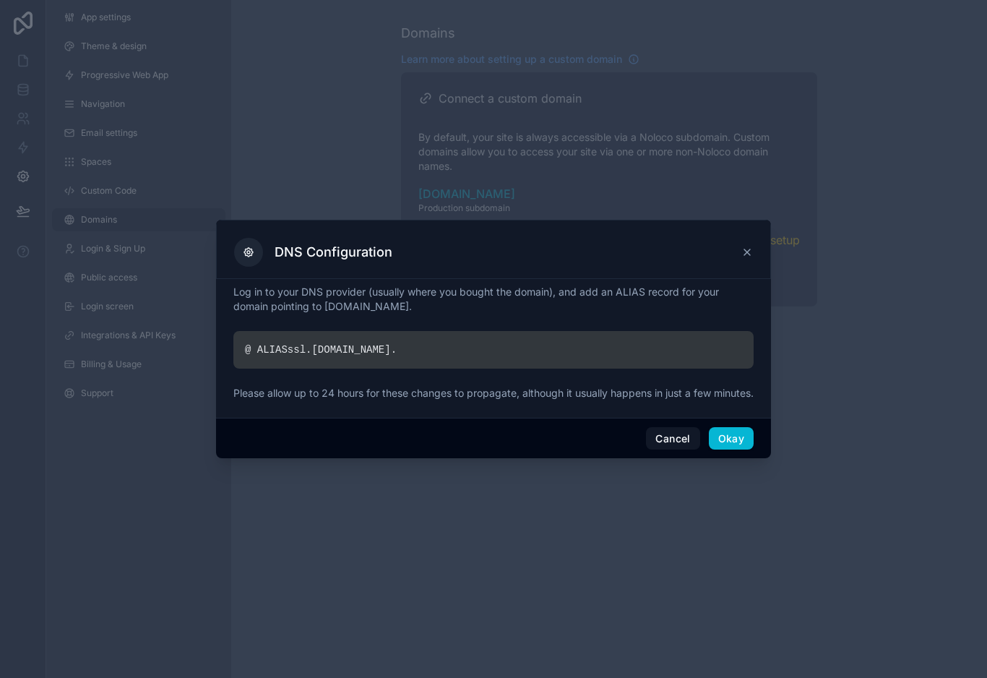
click at [754, 225] on div "DNS Configuration" at bounding box center [493, 249] width 555 height 59
click at [747, 246] on icon at bounding box center [747, 252] width 12 height 12
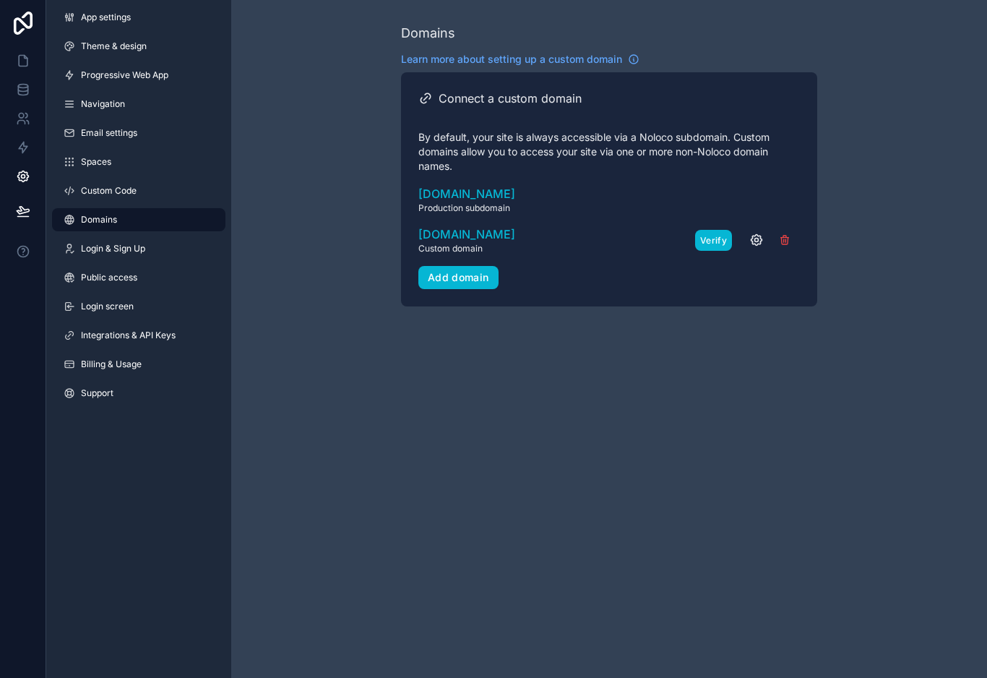
click at [721, 230] on button "Verify" at bounding box center [713, 240] width 37 height 21
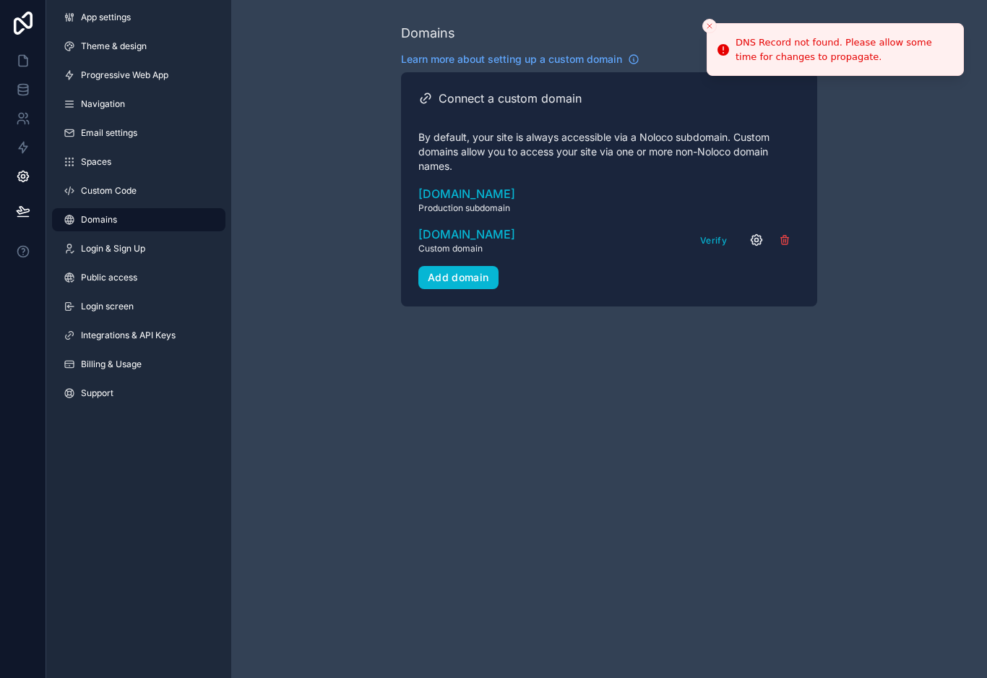
click at [757, 233] on icon "scrollable content" at bounding box center [756, 240] width 14 height 14
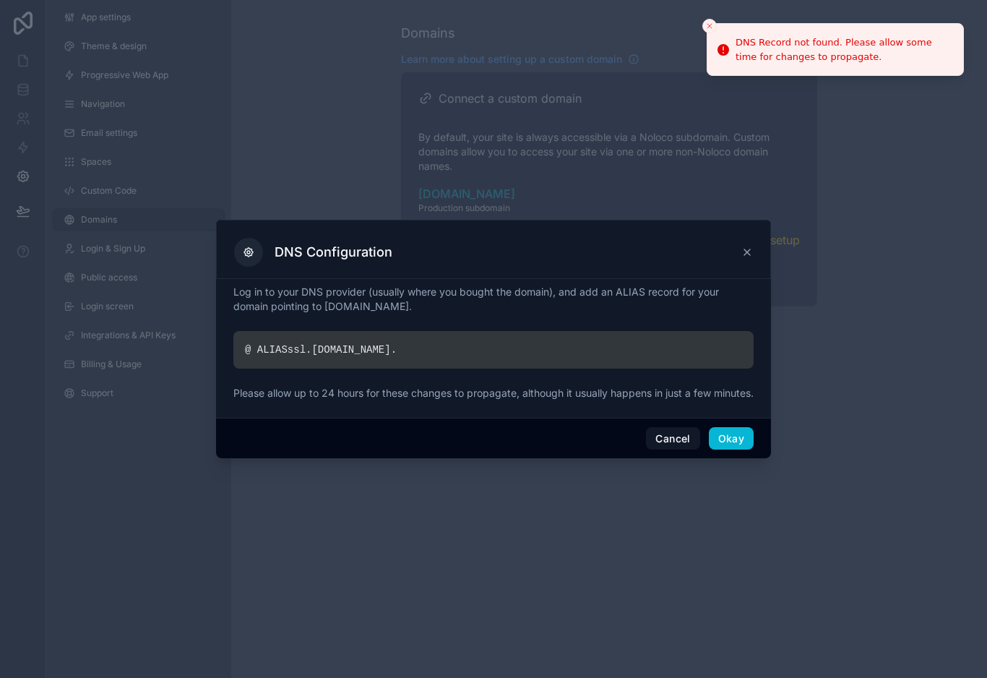
click at [756, 220] on div "DNS Configuration" at bounding box center [493, 249] width 555 height 59
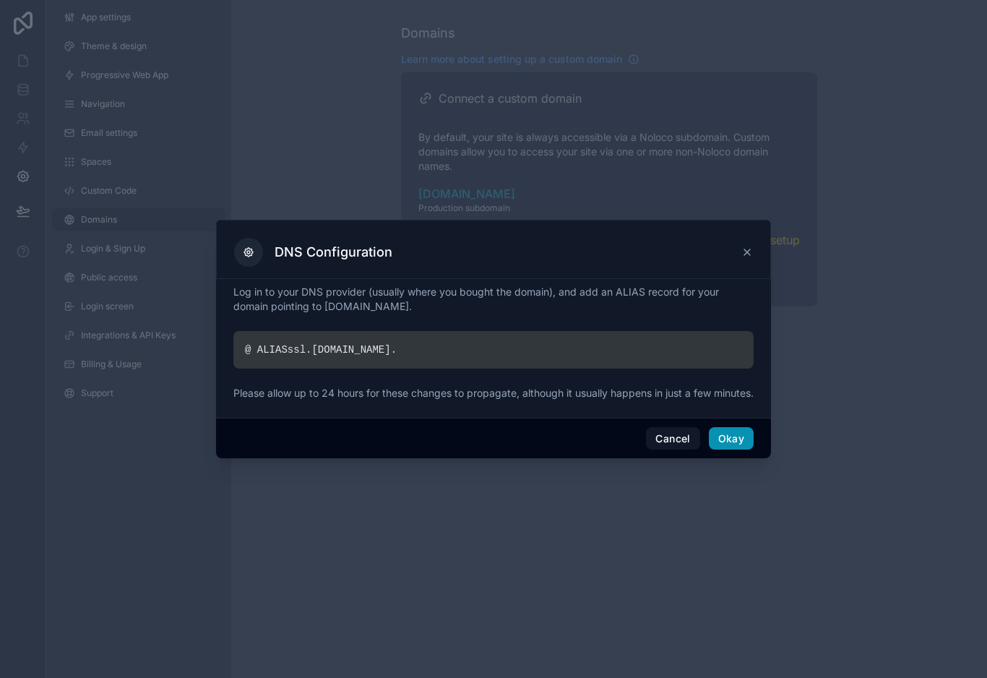
click at [722, 447] on button "Okay" at bounding box center [731, 438] width 45 height 23
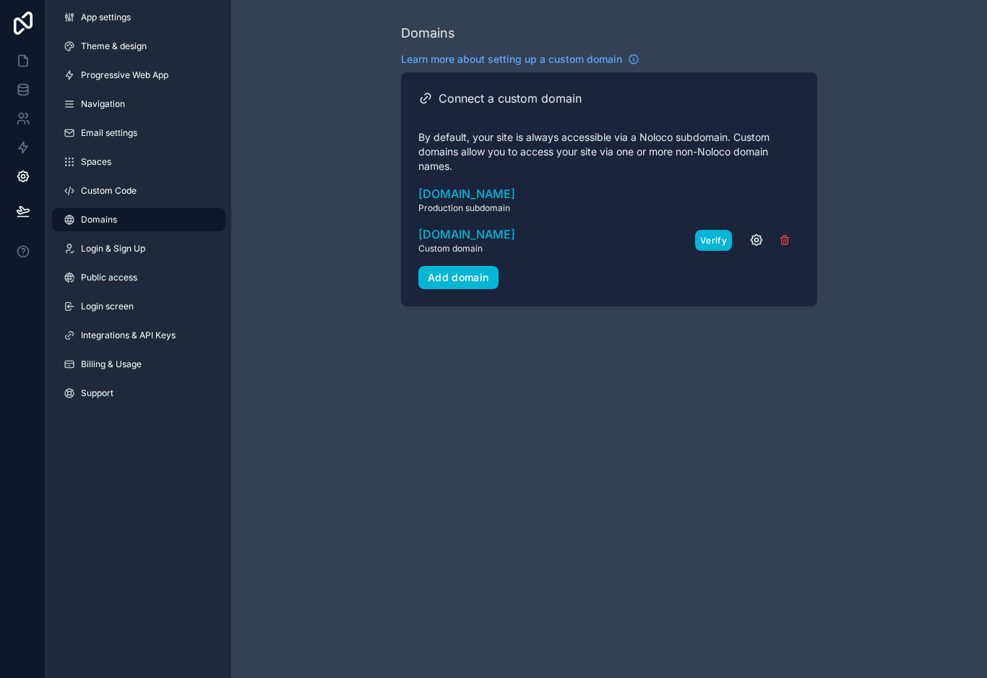
click at [728, 230] on button "Verify" at bounding box center [713, 240] width 37 height 21
click at [717, 230] on button "Verify" at bounding box center [713, 240] width 37 height 21
click at [771, 229] on button "scrollable content" at bounding box center [784, 240] width 30 height 22
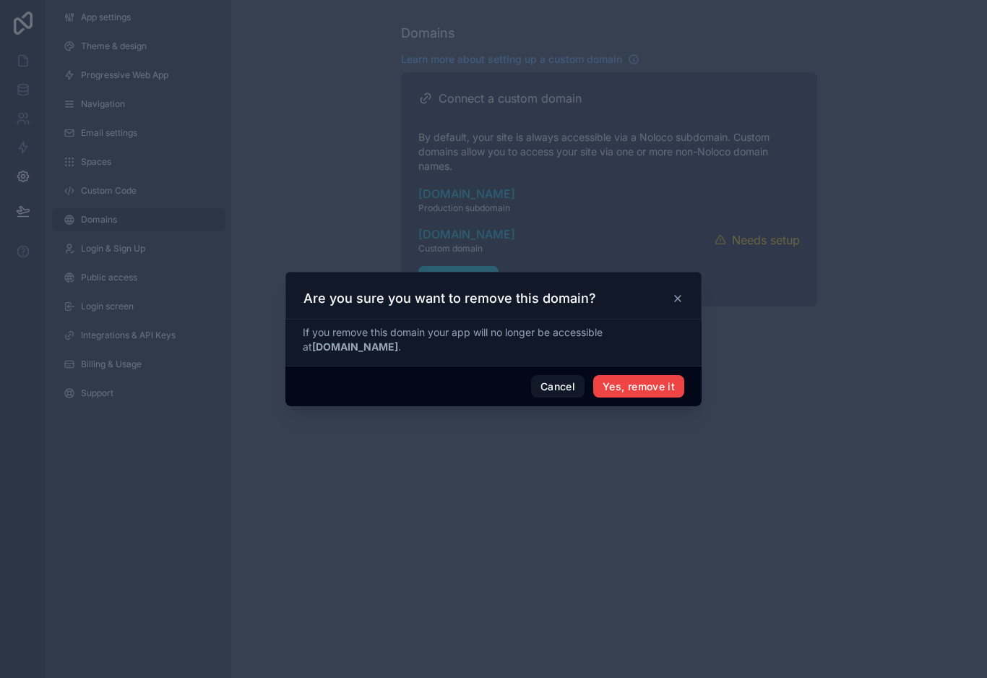
click at [761, 234] on div at bounding box center [493, 339] width 987 height 678
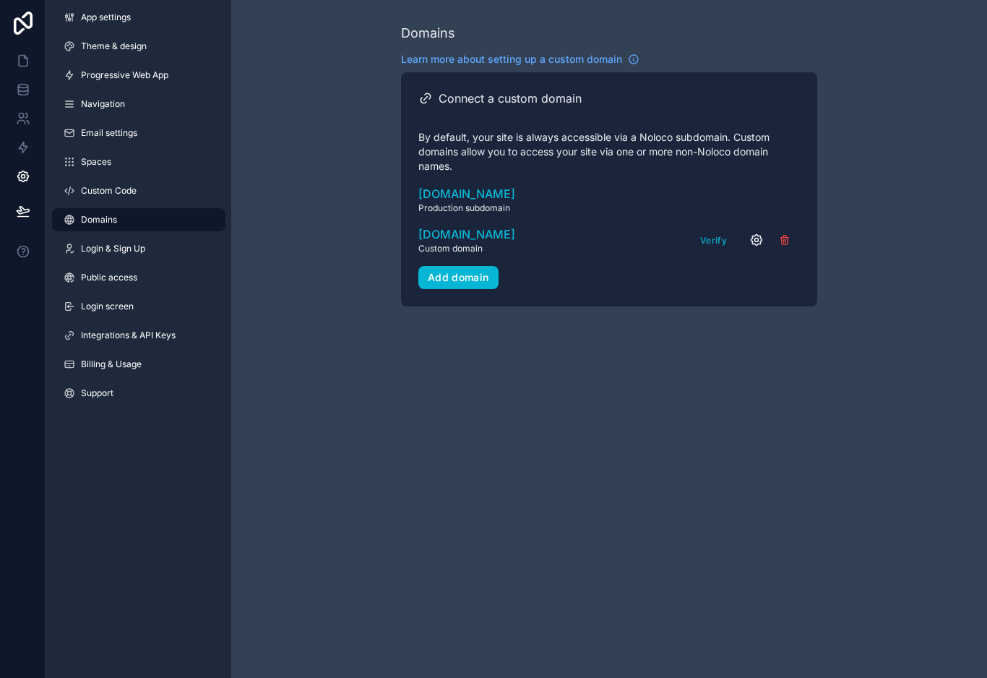
click at [751, 233] on icon "scrollable content" at bounding box center [756, 240] width 14 height 14
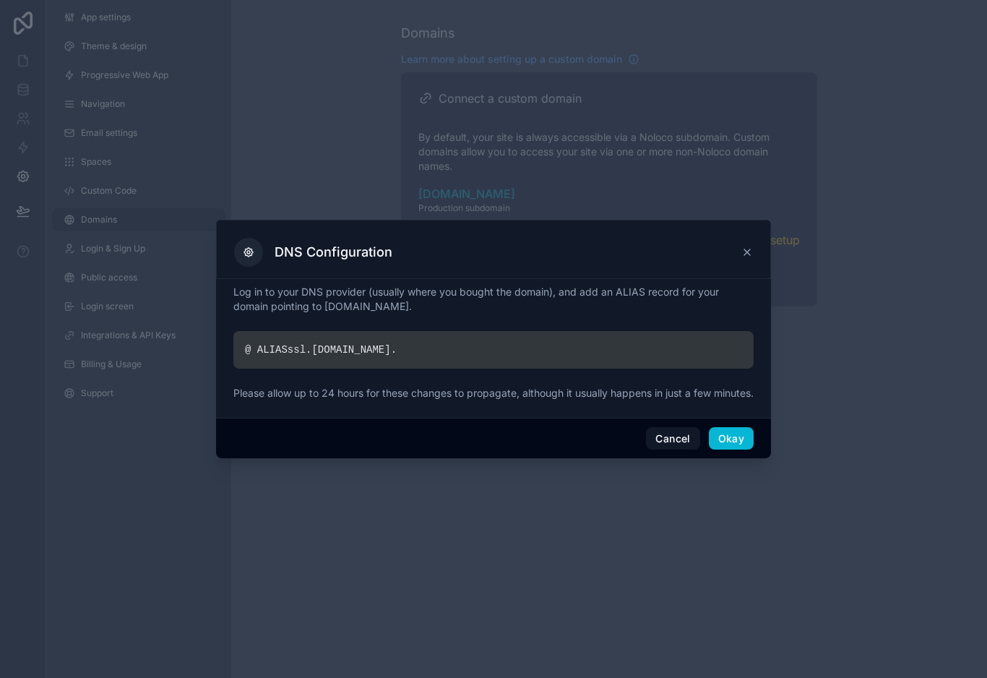
click at [819, 358] on div at bounding box center [493, 339] width 987 height 678
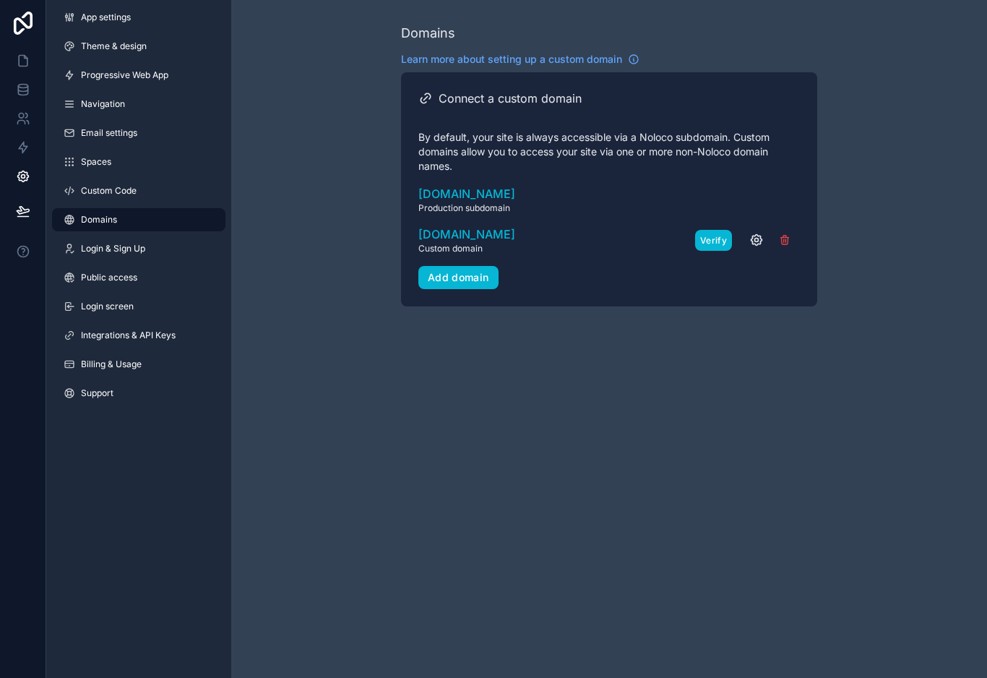
click at [714, 230] on button "Verify" at bounding box center [713, 240] width 37 height 21
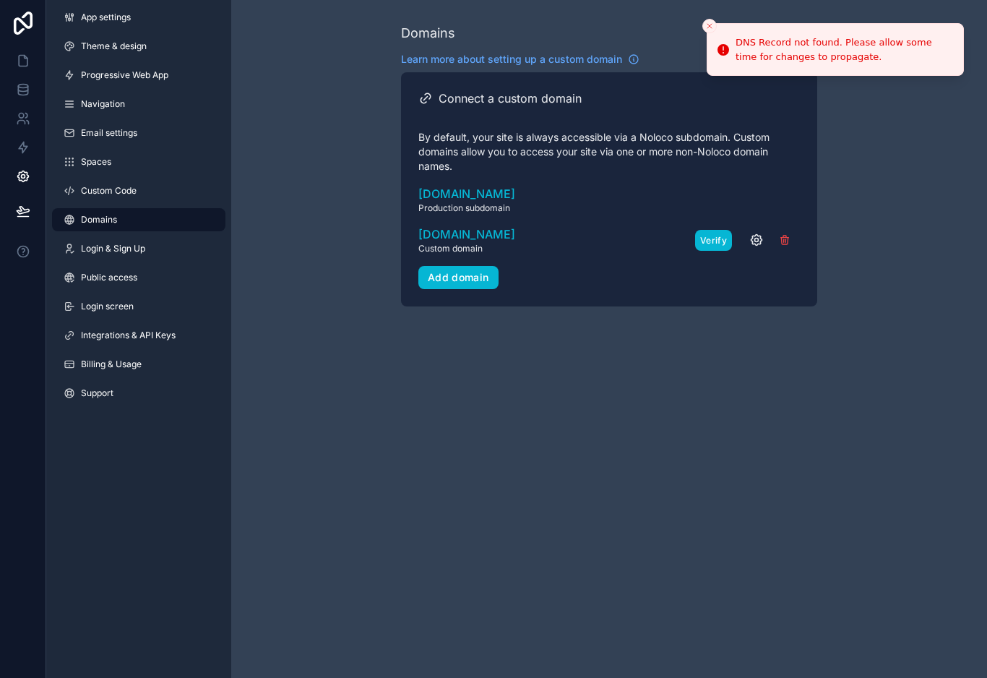
click at [709, 230] on button "Verify" at bounding box center [713, 240] width 37 height 21
click at [719, 230] on button "Verify" at bounding box center [713, 240] width 37 height 21
click at [717, 230] on button "Verify" at bounding box center [713, 240] width 37 height 21
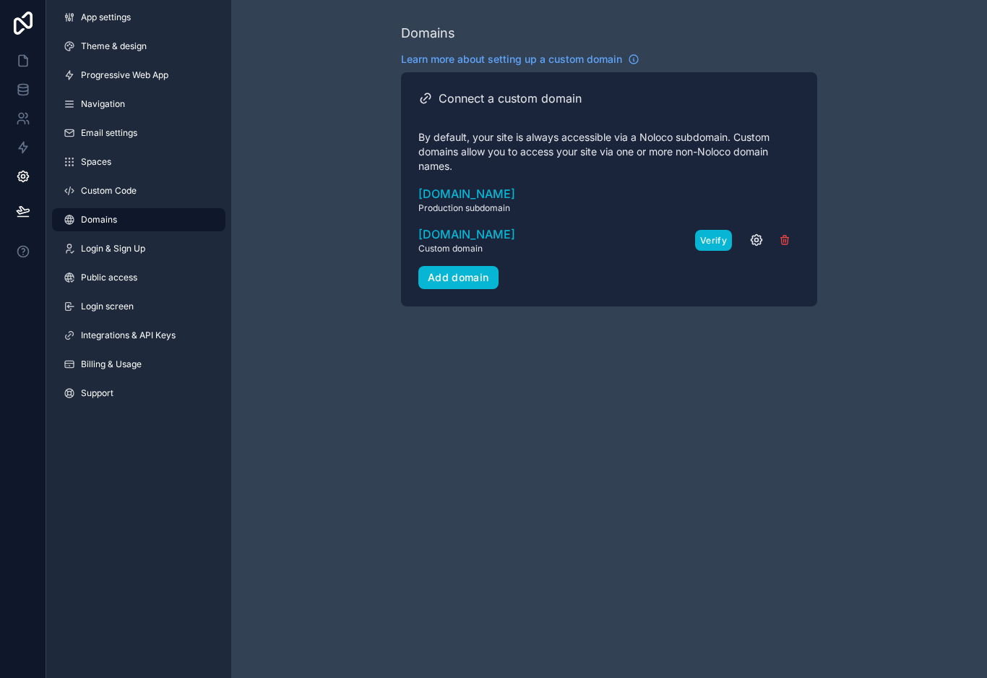
click at [715, 230] on button "Verify" at bounding box center [713, 240] width 37 height 21
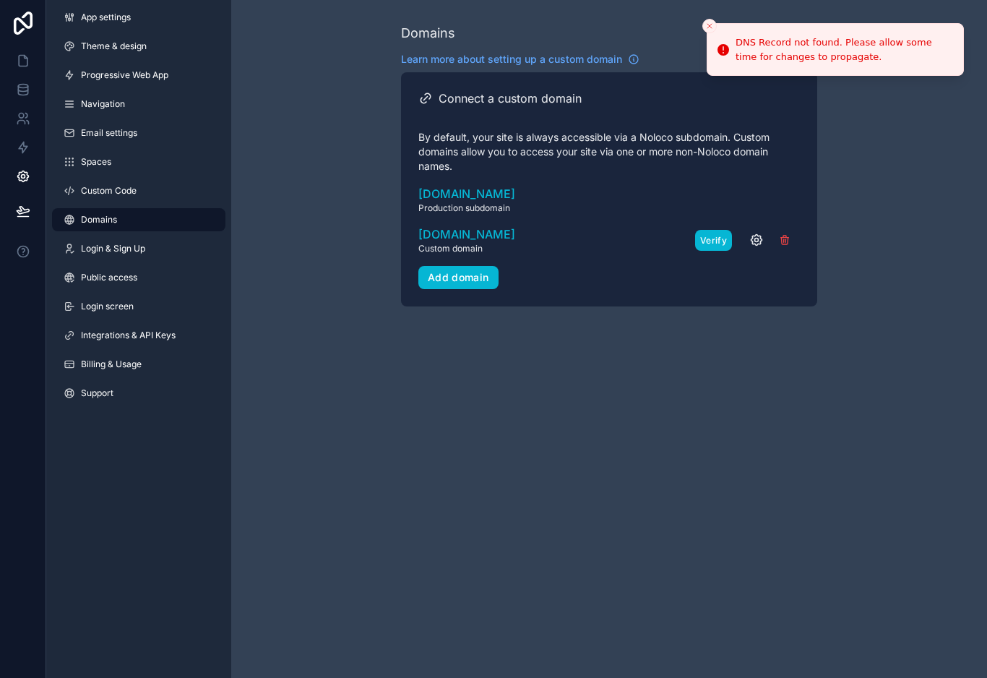
click at [702, 230] on button "Verify" at bounding box center [713, 240] width 37 height 21
click at [717, 230] on button "Verify" at bounding box center [713, 240] width 37 height 21
